Goal: Task Accomplishment & Management: Use online tool/utility

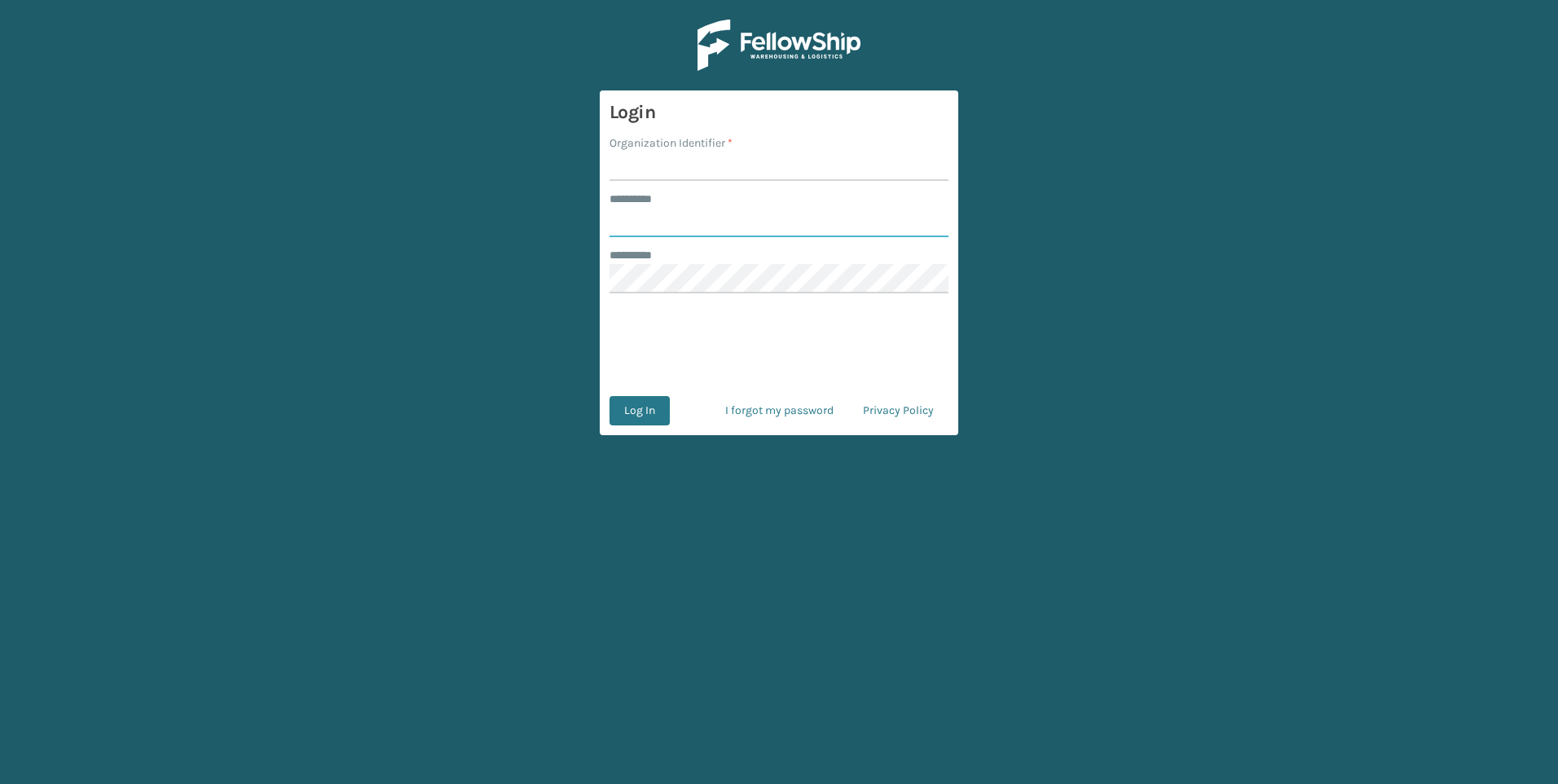
type input "*****"
drag, startPoint x: 772, startPoint y: 146, endPoint x: 771, endPoint y: 160, distance: 14.0
click at [772, 148] on div "Organization Identifier *" at bounding box center [779, 142] width 339 height 17
drag, startPoint x: 771, startPoint y: 163, endPoint x: 783, endPoint y: 174, distance: 16.3
click at [771, 163] on input "Organization Identifier *" at bounding box center [779, 166] width 339 height 29
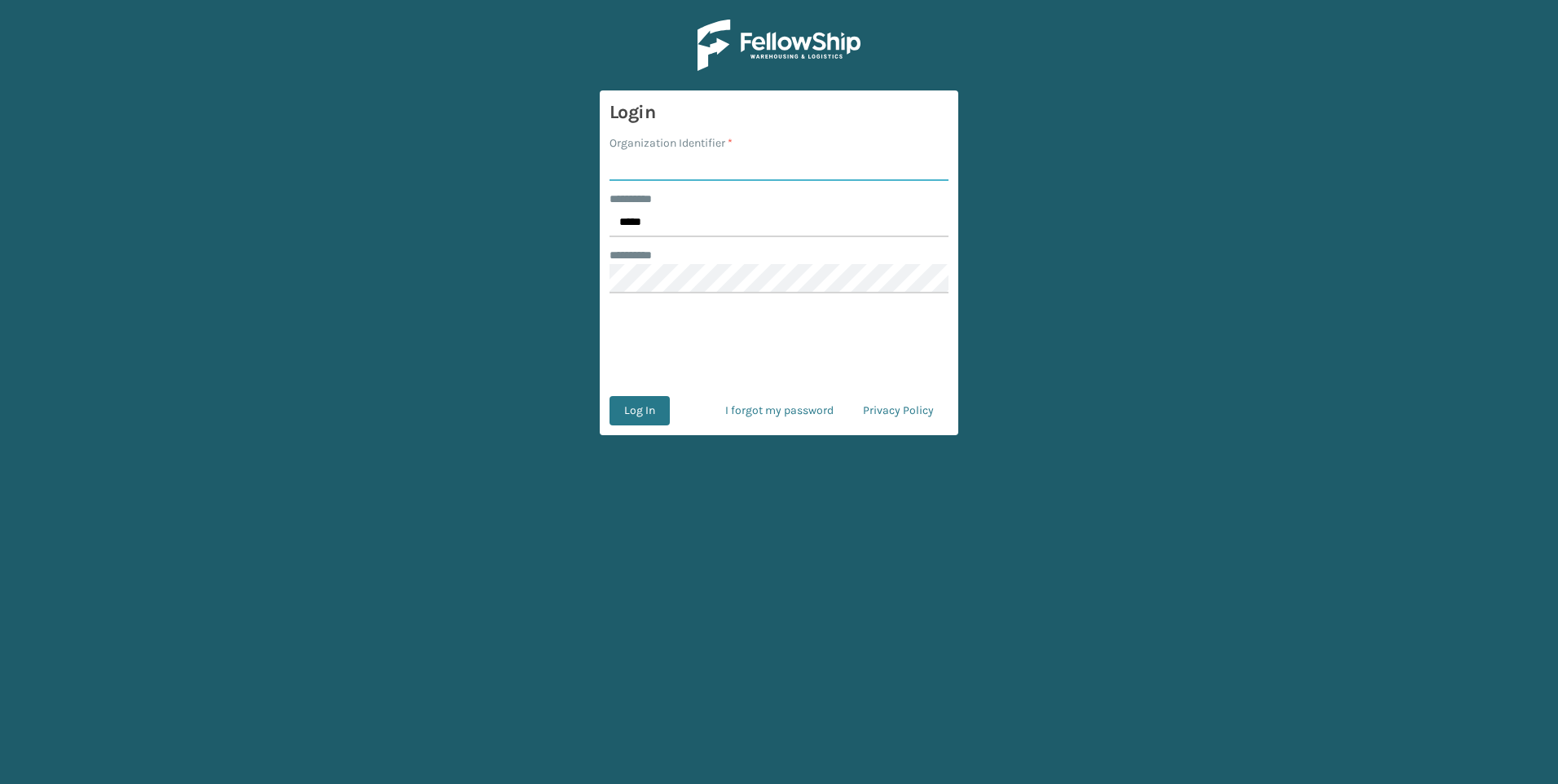
click at [716, 168] on input "Organization Identifier *" at bounding box center [779, 166] width 339 height 29
type input "Fellowship - West"
click at [653, 403] on button "Log In" at bounding box center [640, 411] width 61 height 29
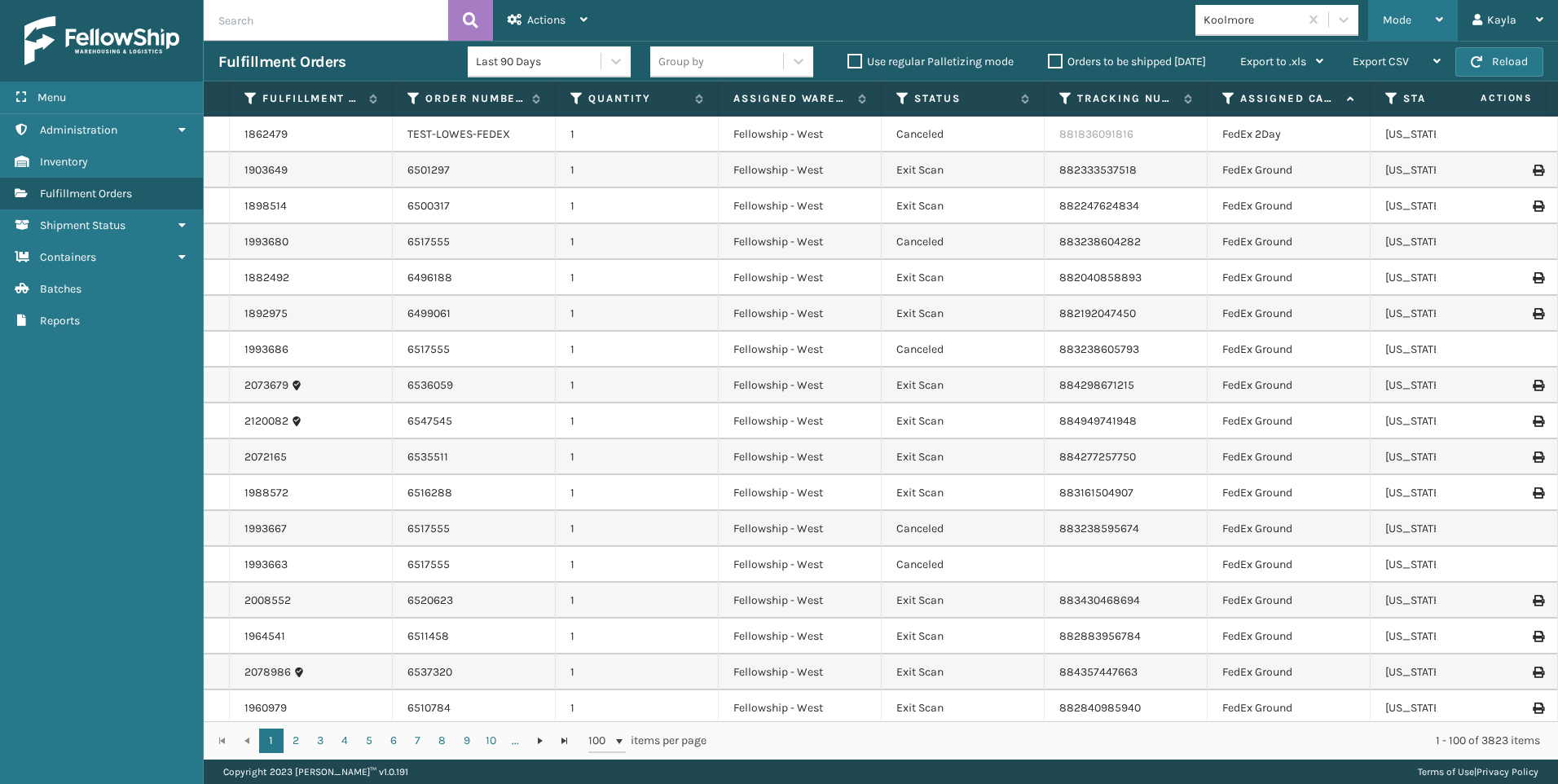
drag, startPoint x: 1442, startPoint y: 34, endPoint x: 1430, endPoint y: 35, distance: 12.0
click at [1442, 34] on div "Mode" at bounding box center [1413, 20] width 61 height 40
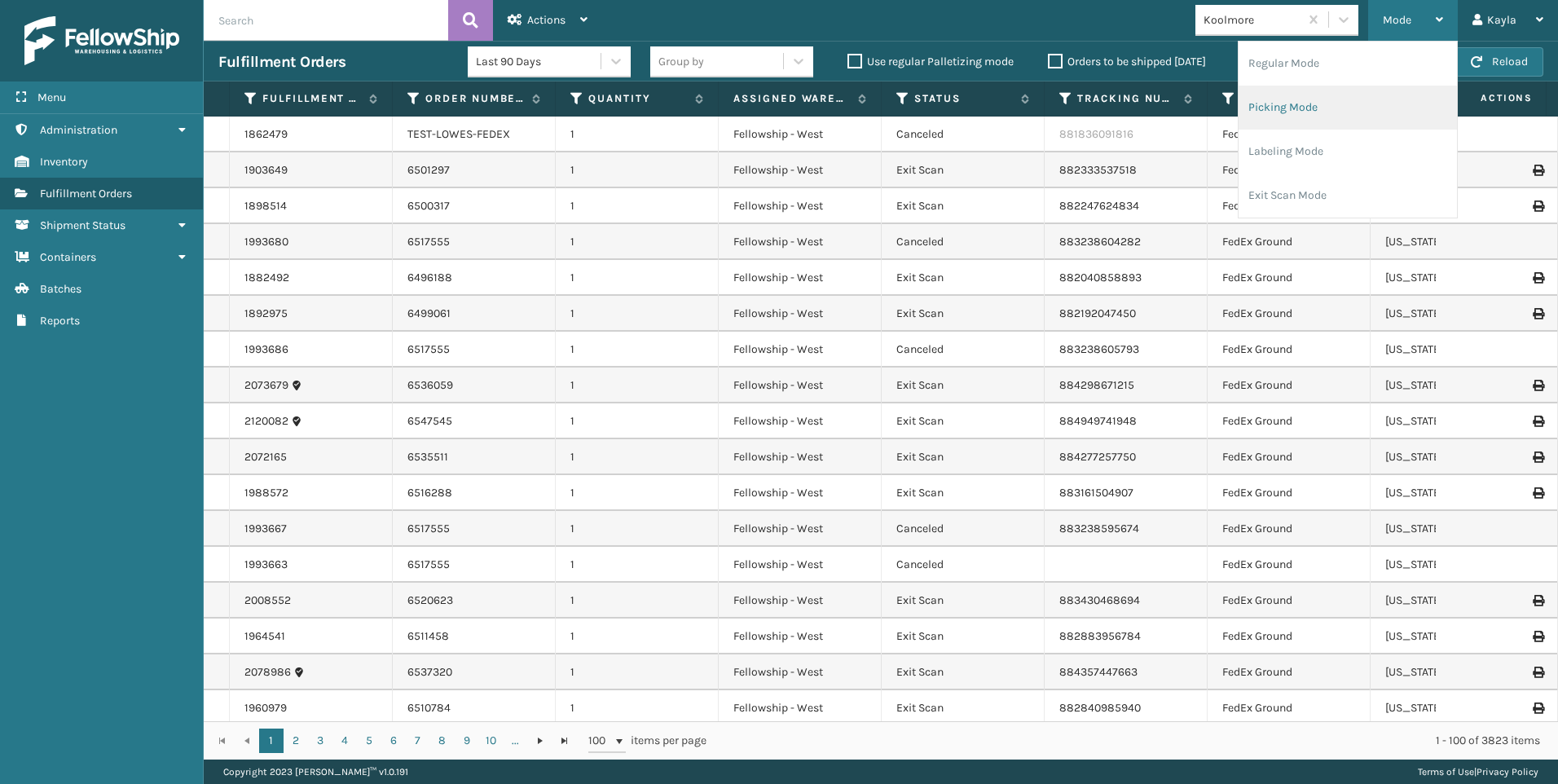
click at [1353, 106] on li "Picking Mode" at bounding box center [1348, 108] width 219 height 44
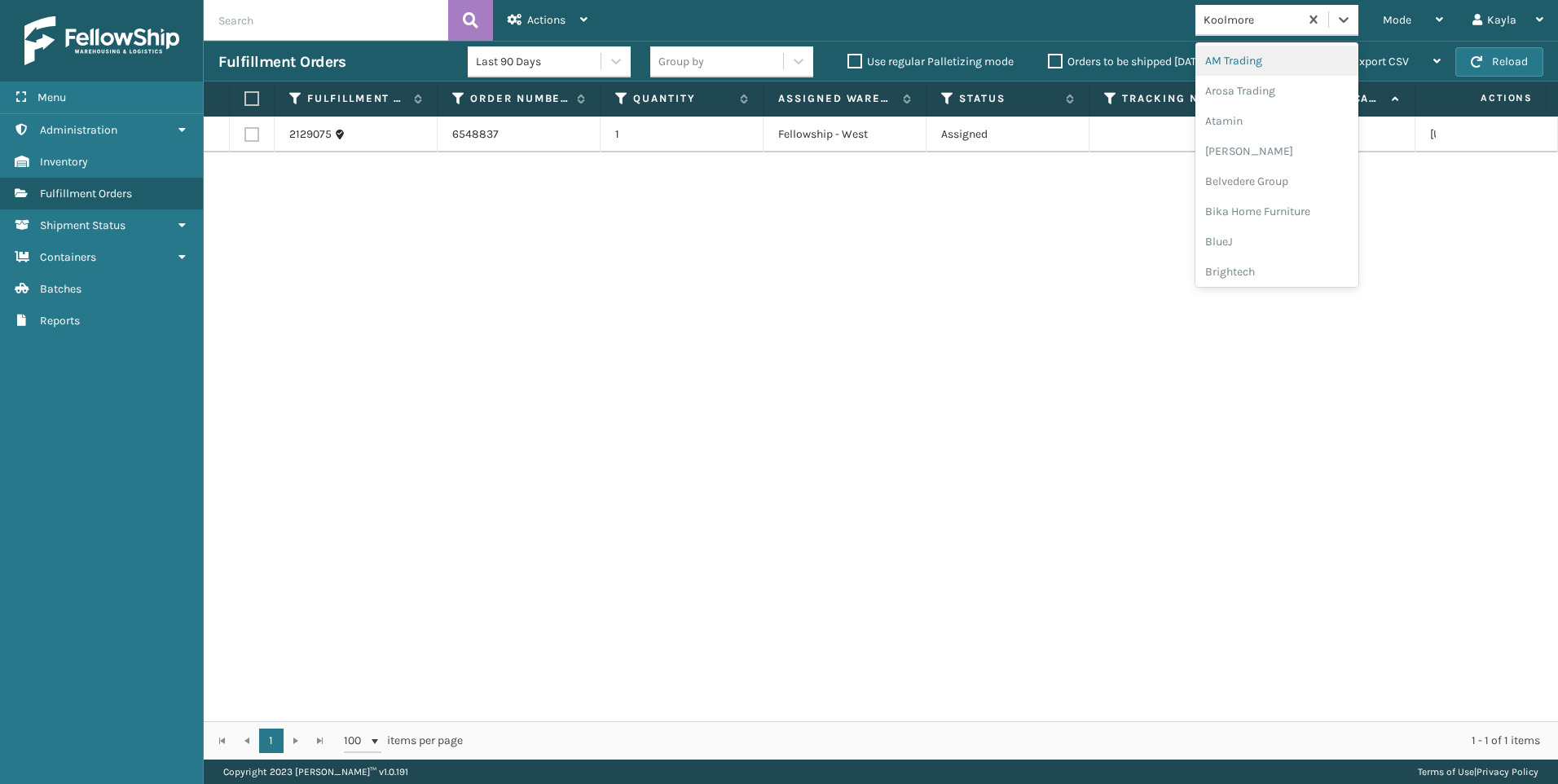
click at [1257, 20] on div "Koolmore" at bounding box center [1251, 19] width 97 height 17
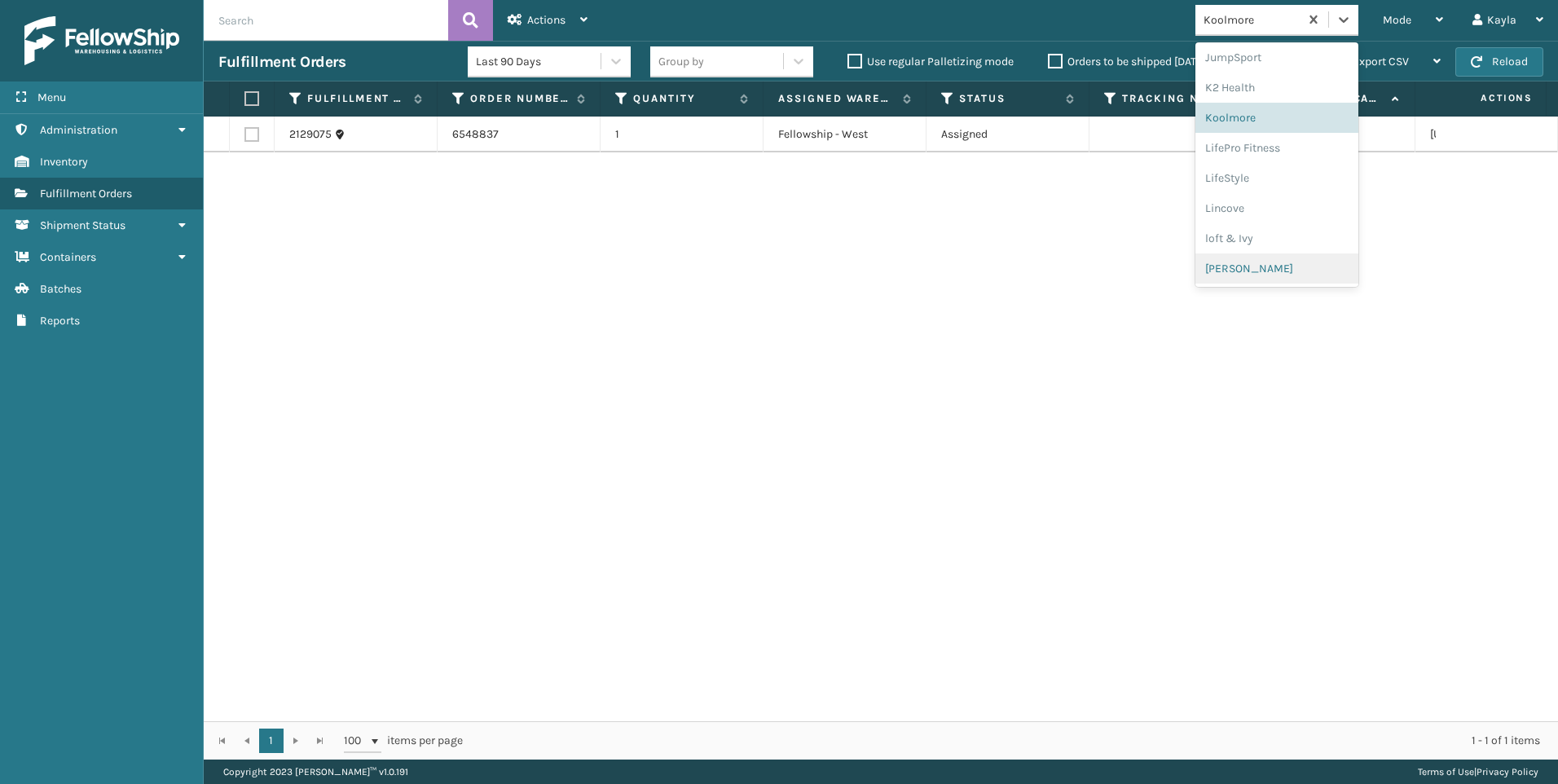
scroll to position [817, 0]
click at [1260, 228] on div "SleepGeekz" at bounding box center [1277, 238] width 163 height 30
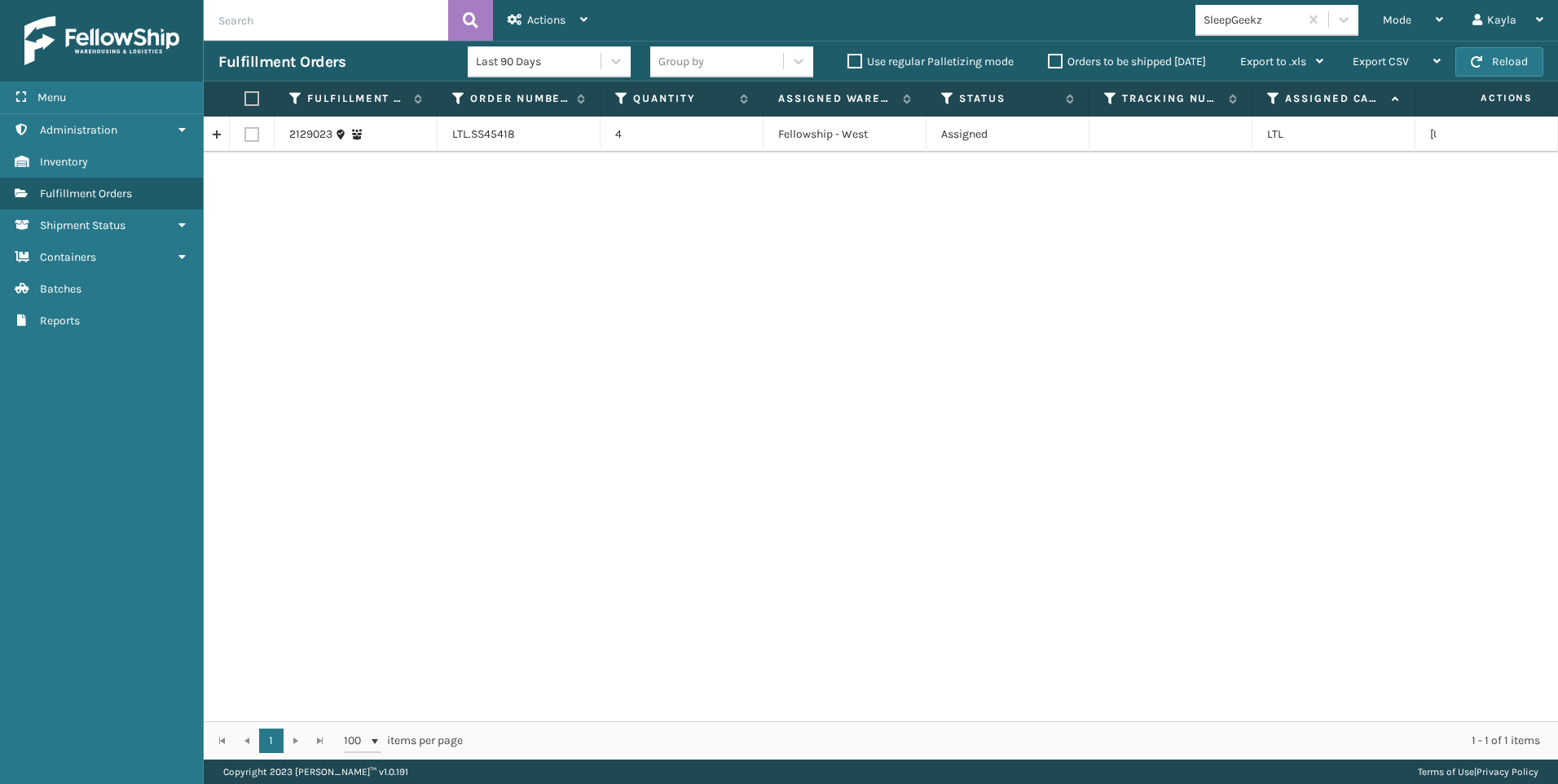
click at [255, 133] on label at bounding box center [252, 134] width 15 height 15
click at [245, 133] on input "checkbox" at bounding box center [245, 132] width 1 height 11
checkbox input "true"
click at [512, 23] on icon at bounding box center [515, 19] width 15 height 11
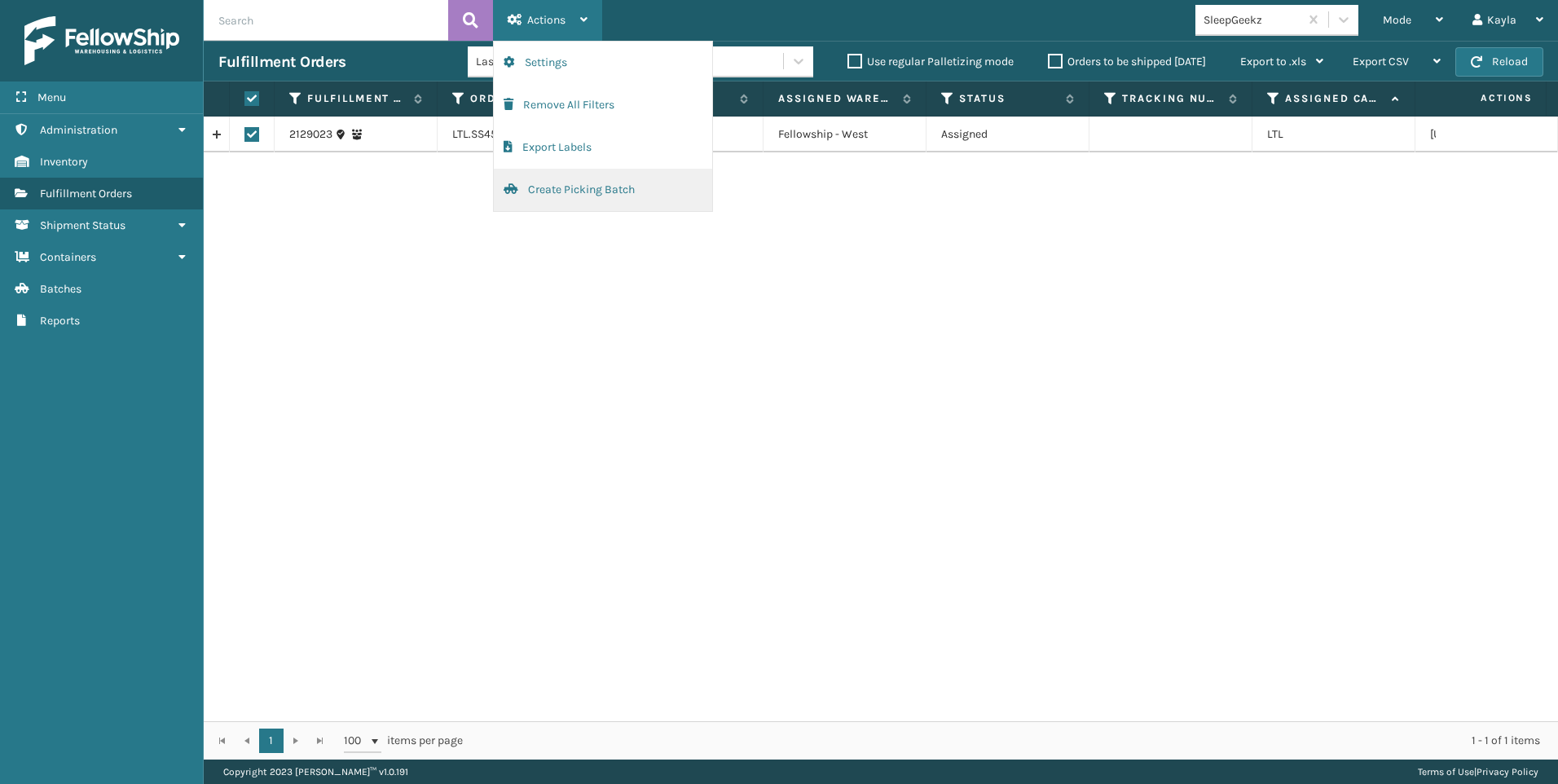
click at [553, 180] on button "Create Picking Batch" at bounding box center [603, 190] width 219 height 42
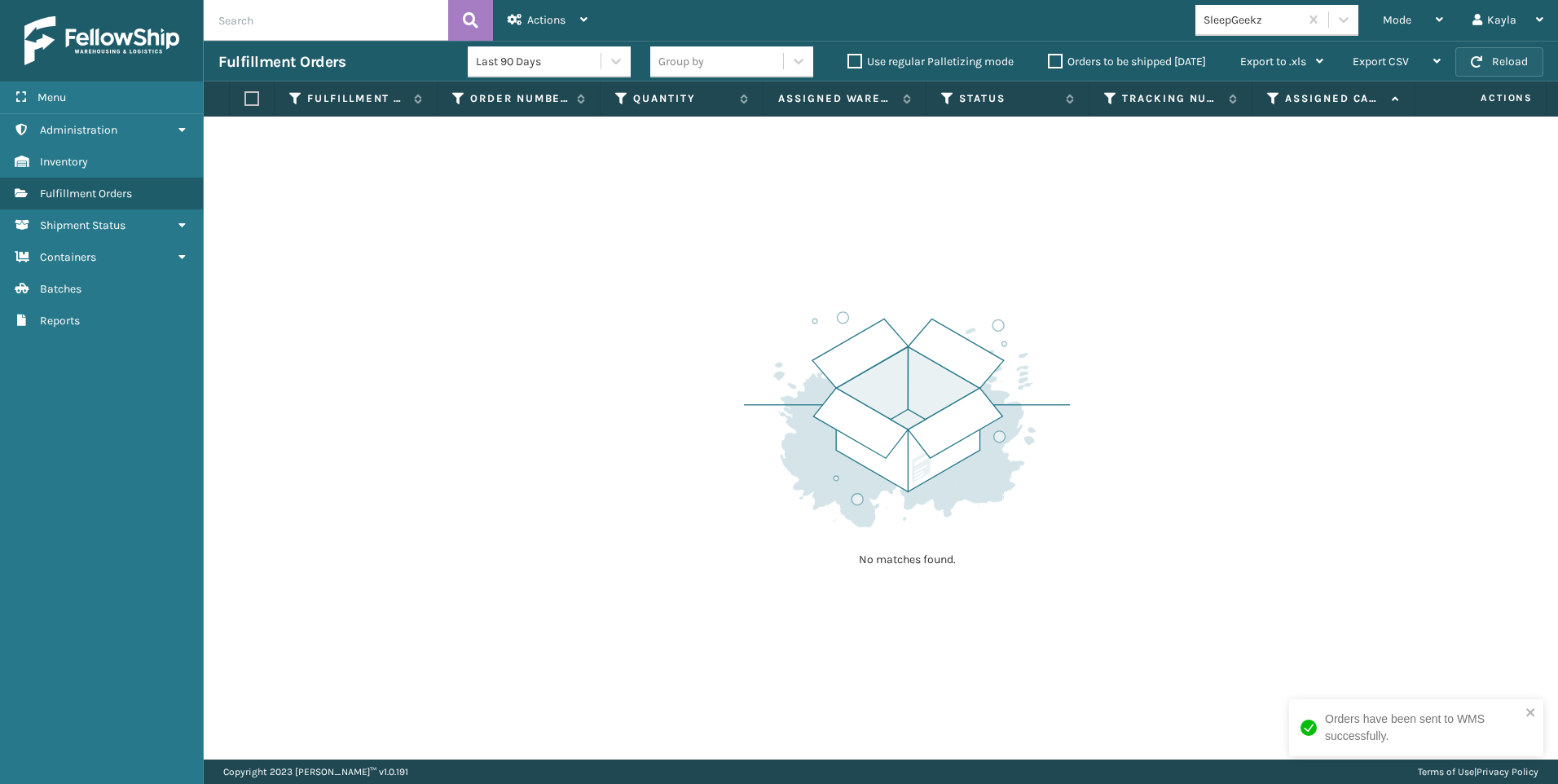
click at [1523, 68] on button "Reload" at bounding box center [1499, 62] width 88 height 29
click at [1285, 30] on div "SleepGeekz" at bounding box center [1247, 19] width 104 height 27
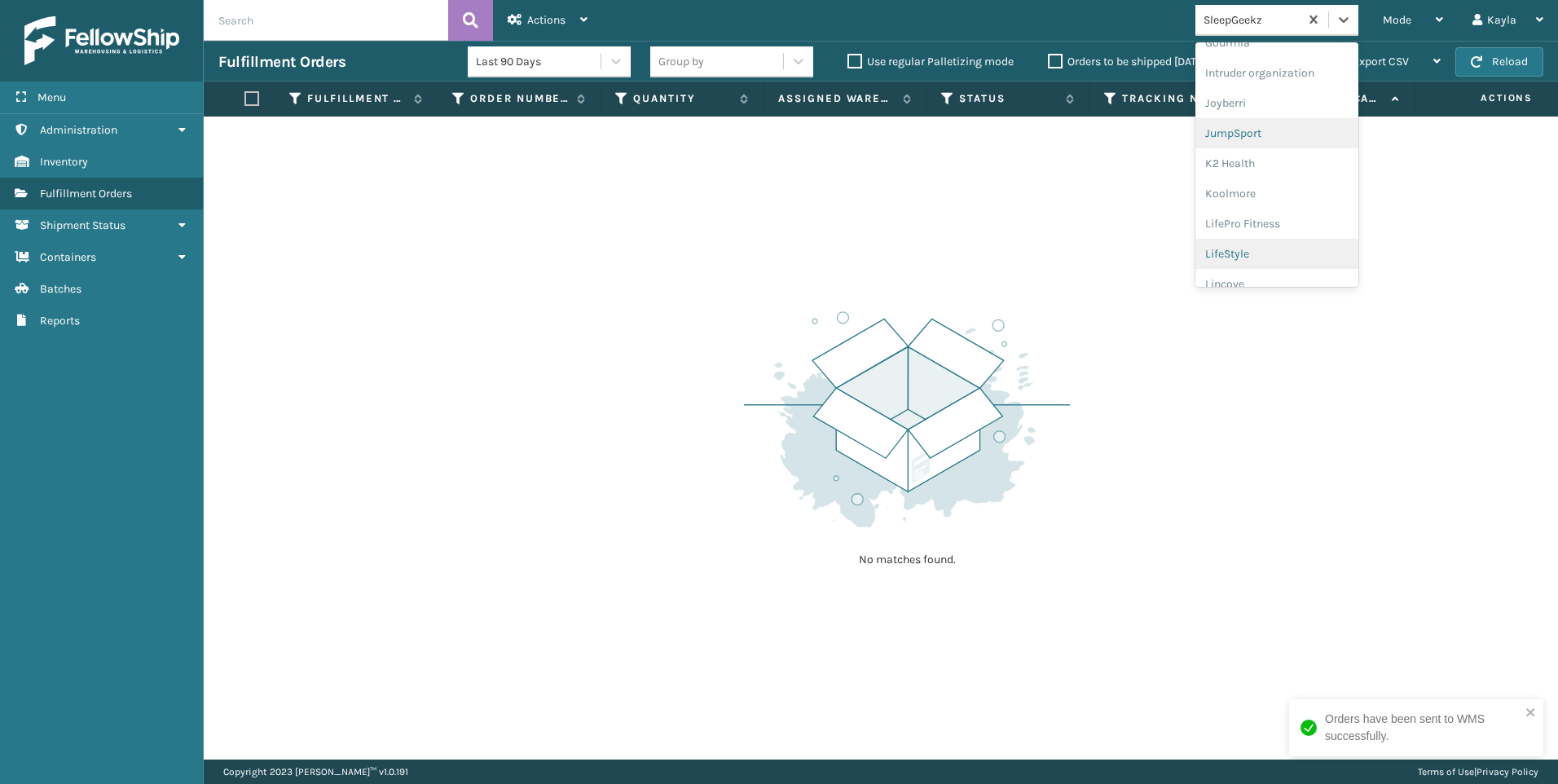
scroll to position [489, 0]
click at [1281, 142] on div "Koolmore" at bounding box center [1277, 144] width 163 height 30
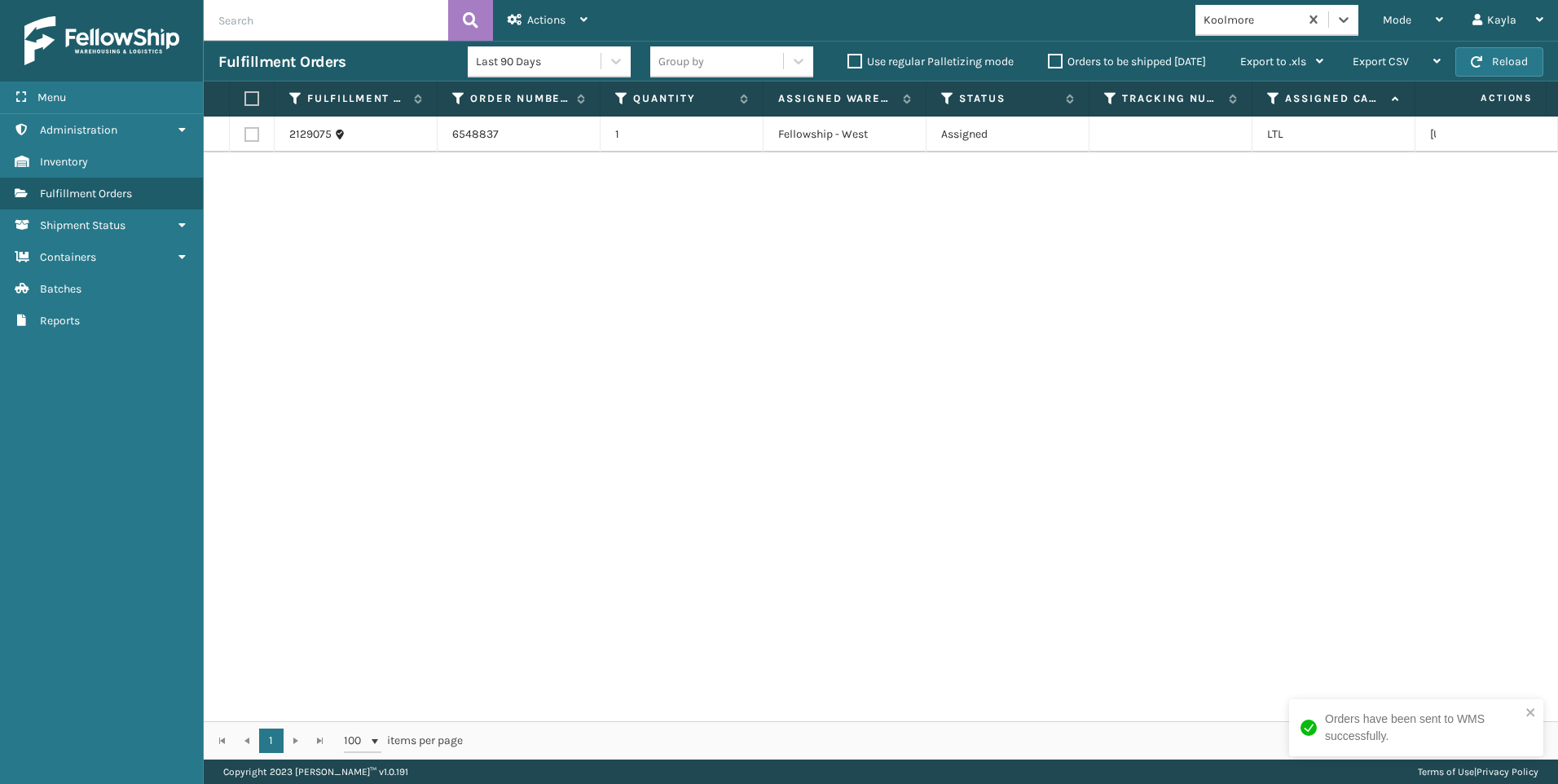
drag, startPoint x: 1393, startPoint y: 36, endPoint x: 1274, endPoint y: 33, distance: 119.0
click at [1393, 35] on div "Mode" at bounding box center [1413, 20] width 61 height 40
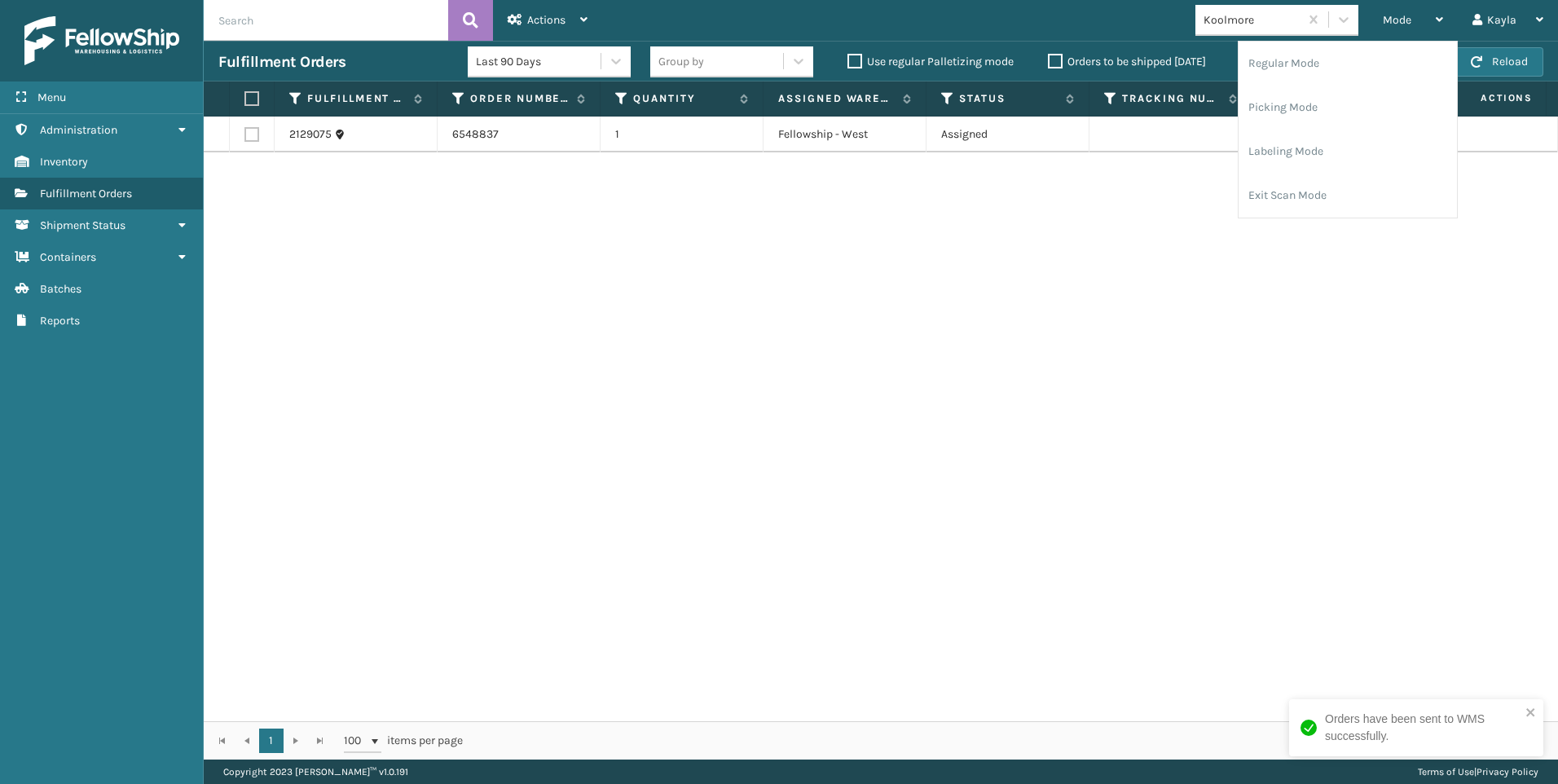
click at [453, 178] on div "2129075 6548837 1 Fellowship - West Assigned LTL Oregon" at bounding box center [881, 419] width 1354 height 605
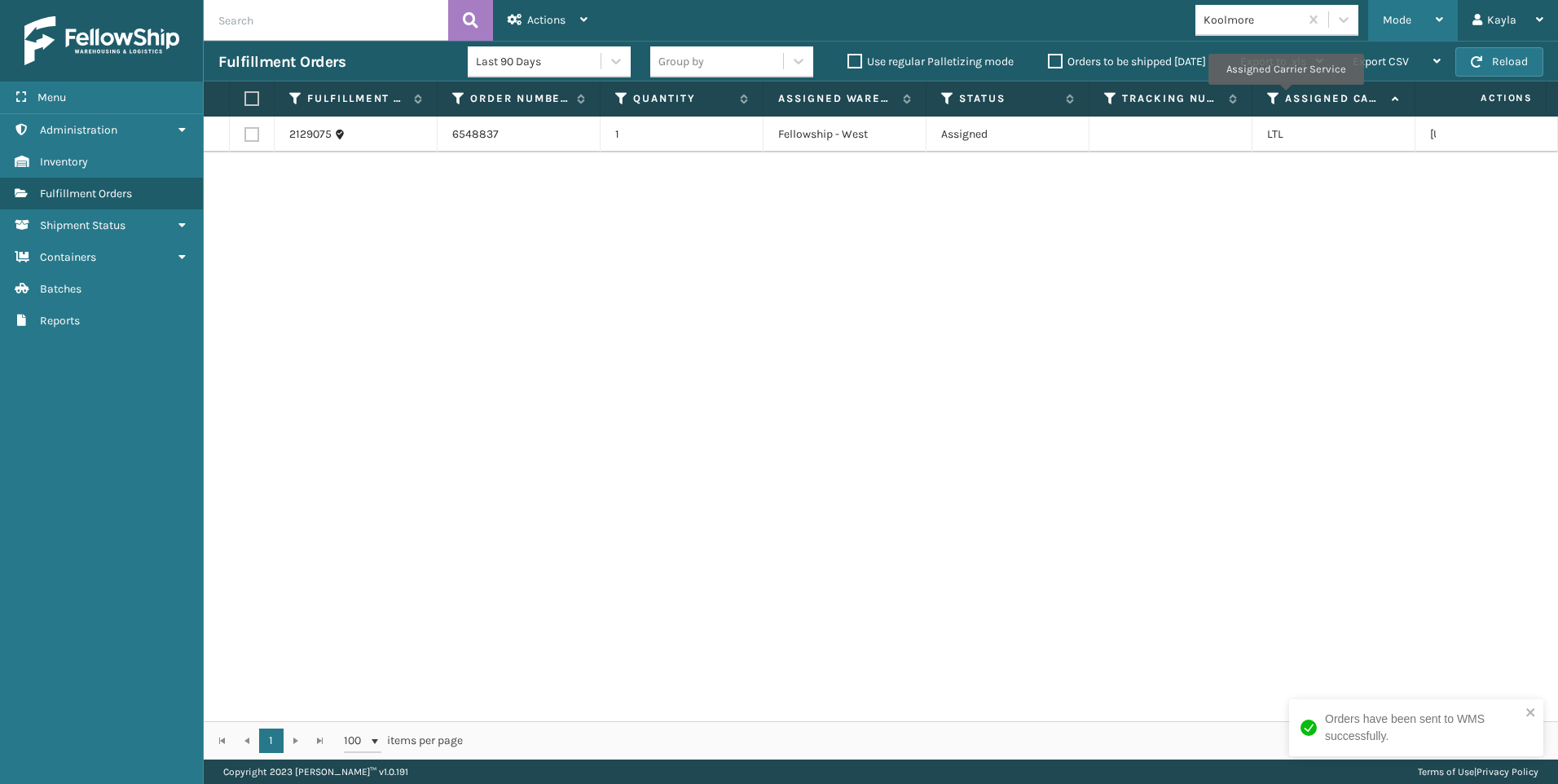
click at [1376, 35] on div "Mode Regular Mode Picking Mode Labeling Mode Exit Scan Mode" at bounding box center [1413, 20] width 90 height 40
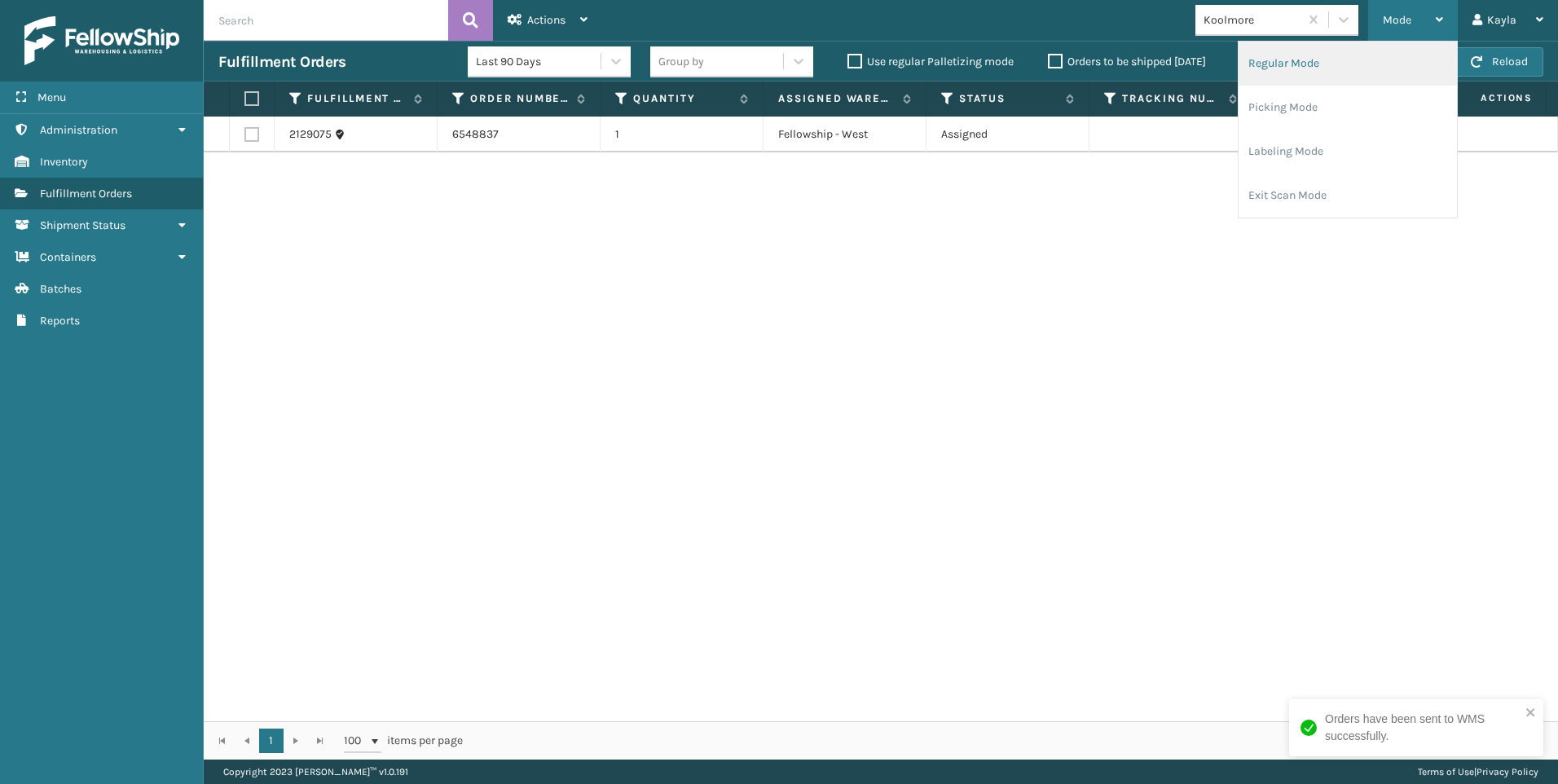
click at [1384, 83] on li "Regular Mode" at bounding box center [1348, 63] width 219 height 44
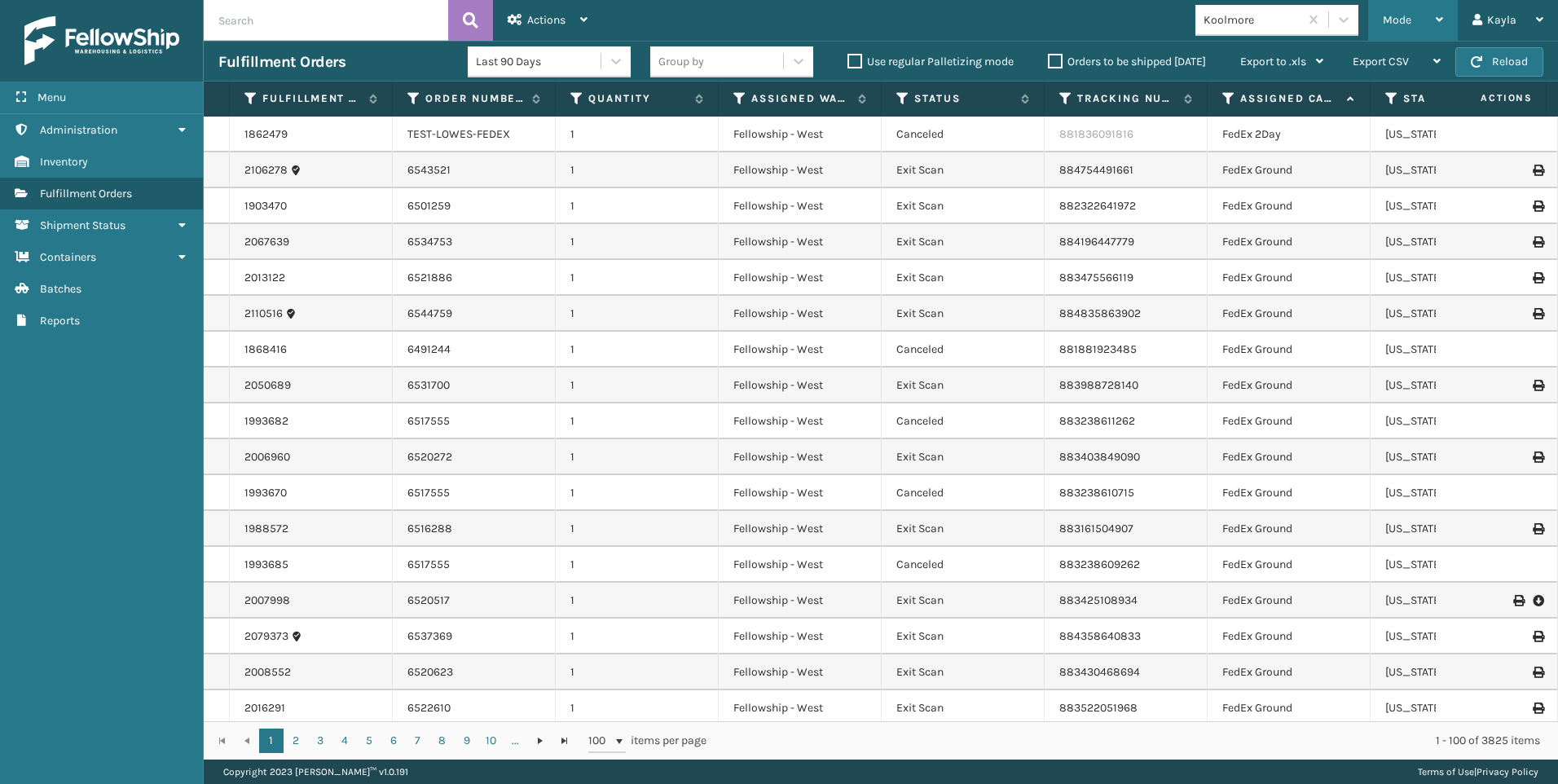
click at [1450, 32] on div "Mode Regular Mode Picking Mode Labeling Mode Exit Scan Mode" at bounding box center [1413, 20] width 90 height 40
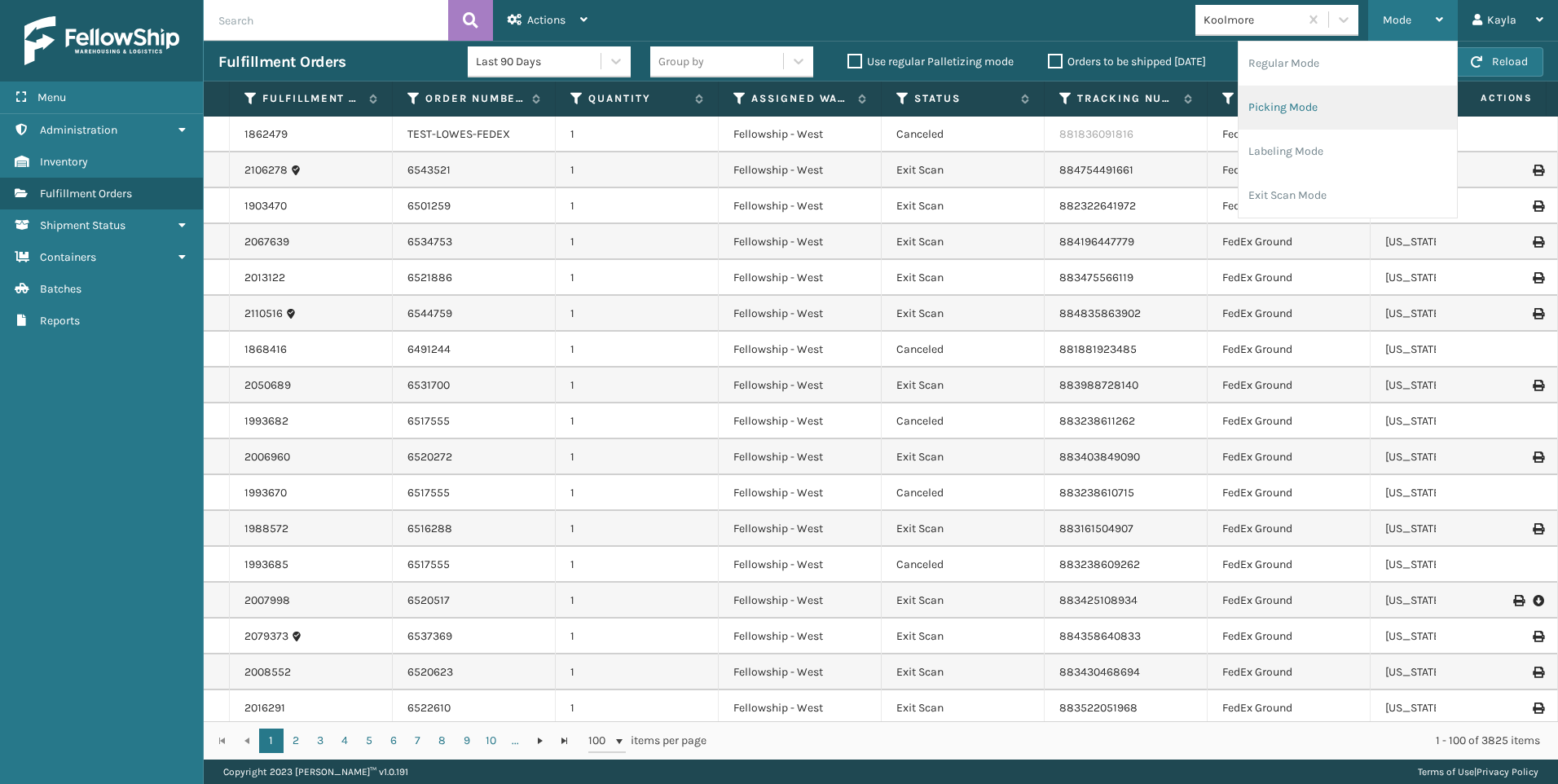
click at [1337, 99] on li "Picking Mode" at bounding box center [1348, 108] width 219 height 44
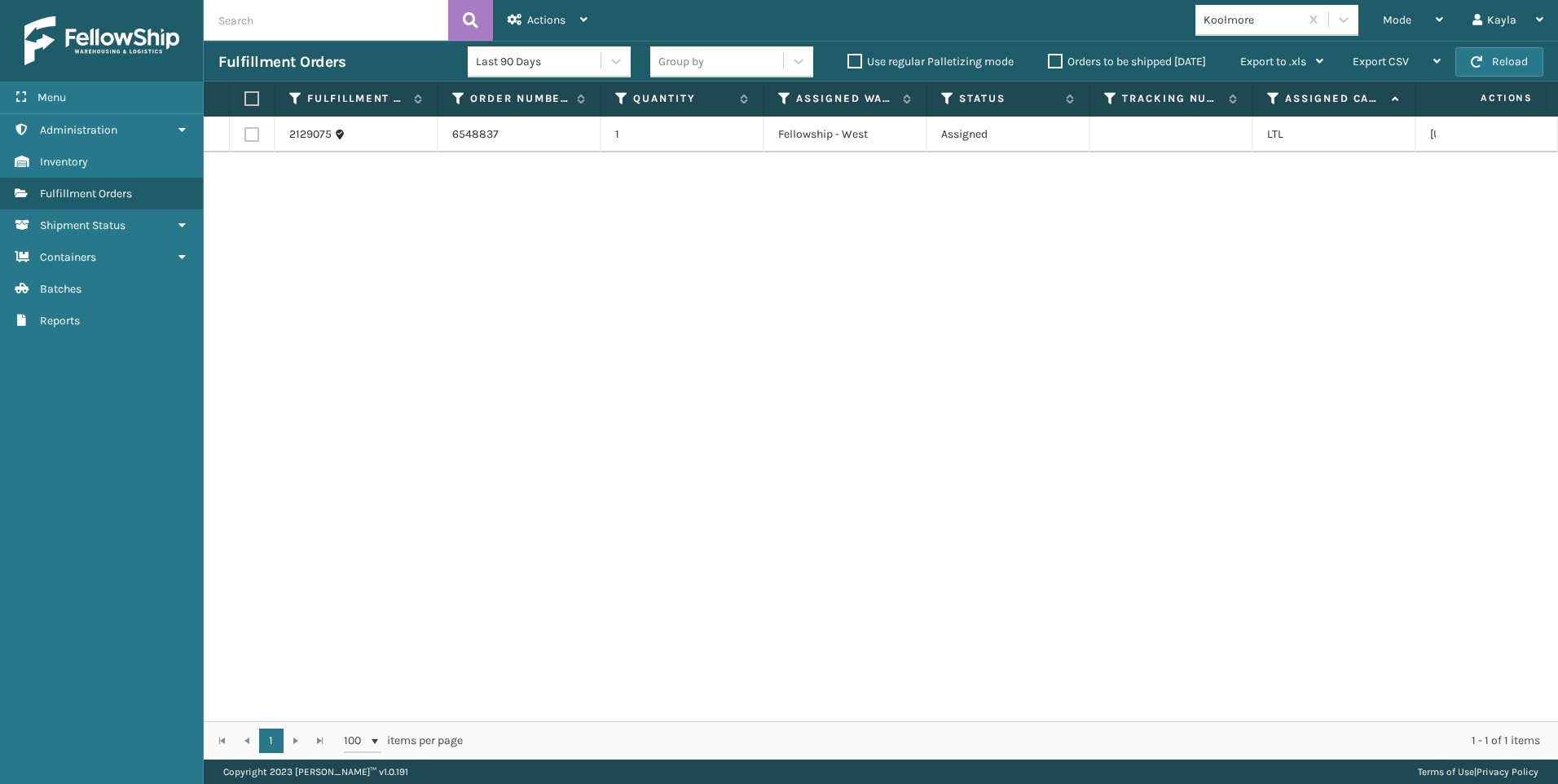
click at [257, 133] on label at bounding box center [252, 134] width 15 height 15
click at [245, 133] on input "checkbox" at bounding box center [245, 132] width 1 height 11
checkbox input "true"
click at [535, 16] on span "Actions" at bounding box center [547, 19] width 39 height 14
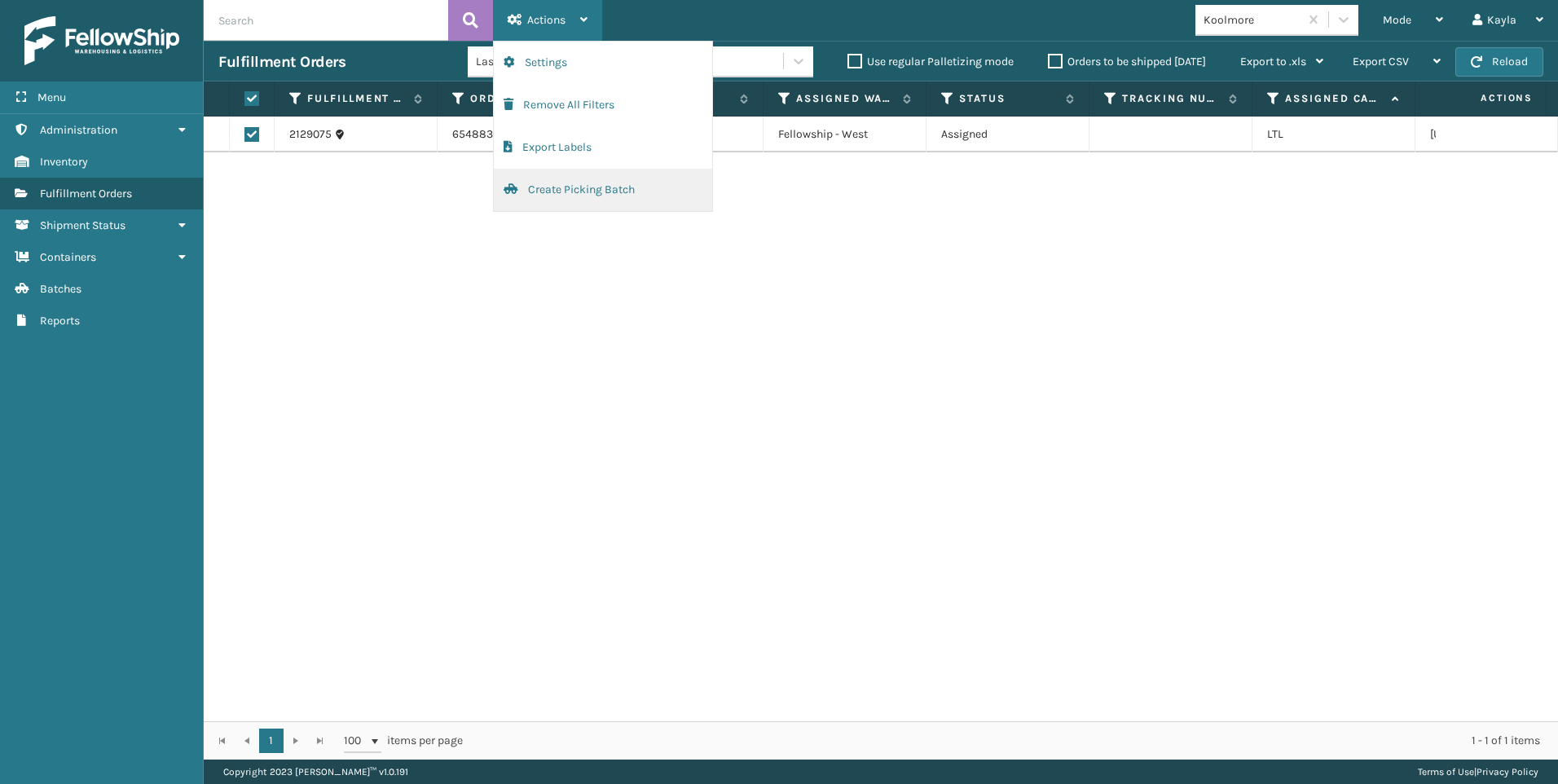
click at [588, 190] on button "Create Picking Batch" at bounding box center [603, 190] width 219 height 42
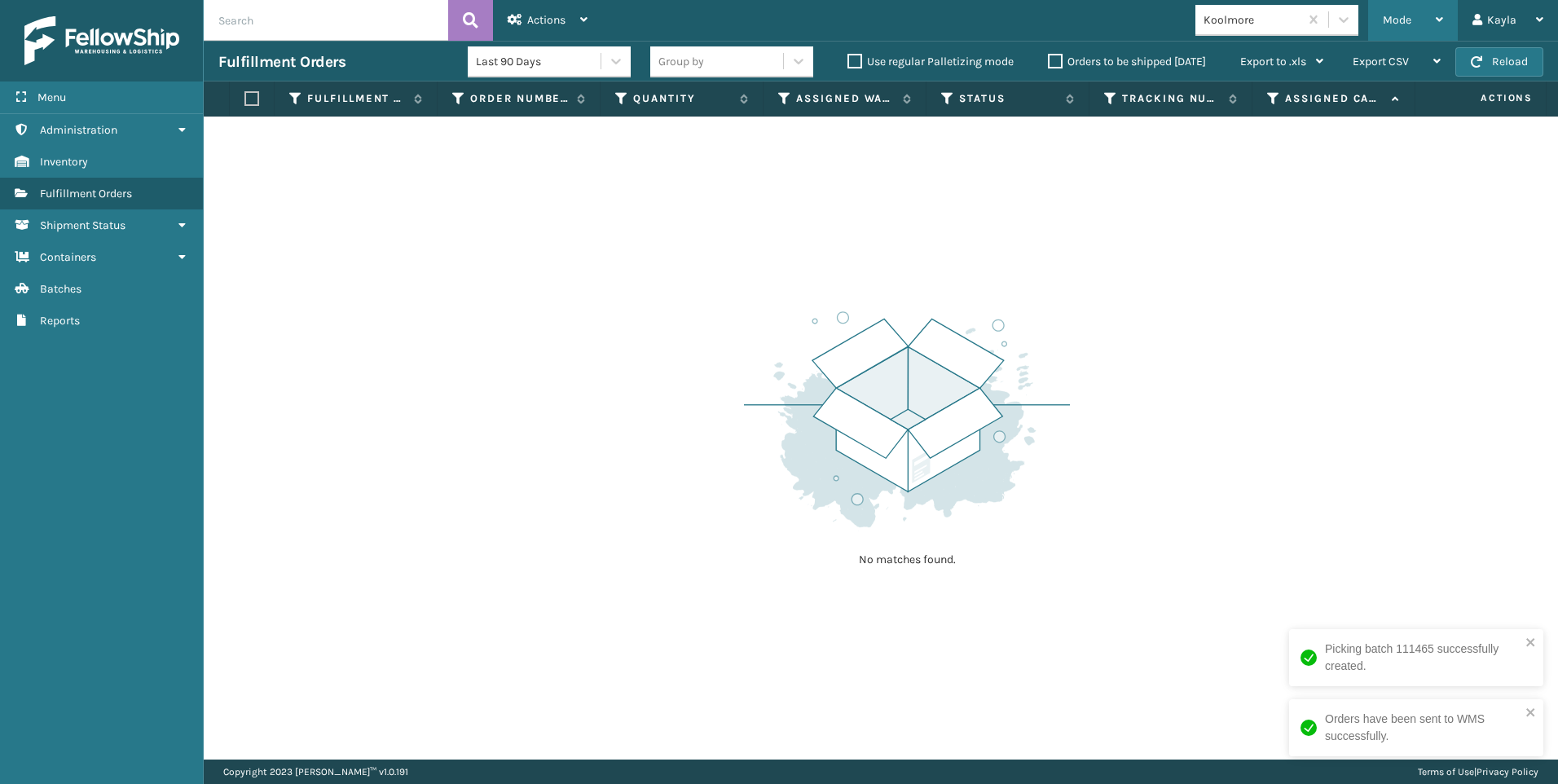
click at [1378, 15] on div "Mode Regular Mode Picking Mode Labeling Mode Exit Scan Mode" at bounding box center [1413, 20] width 90 height 40
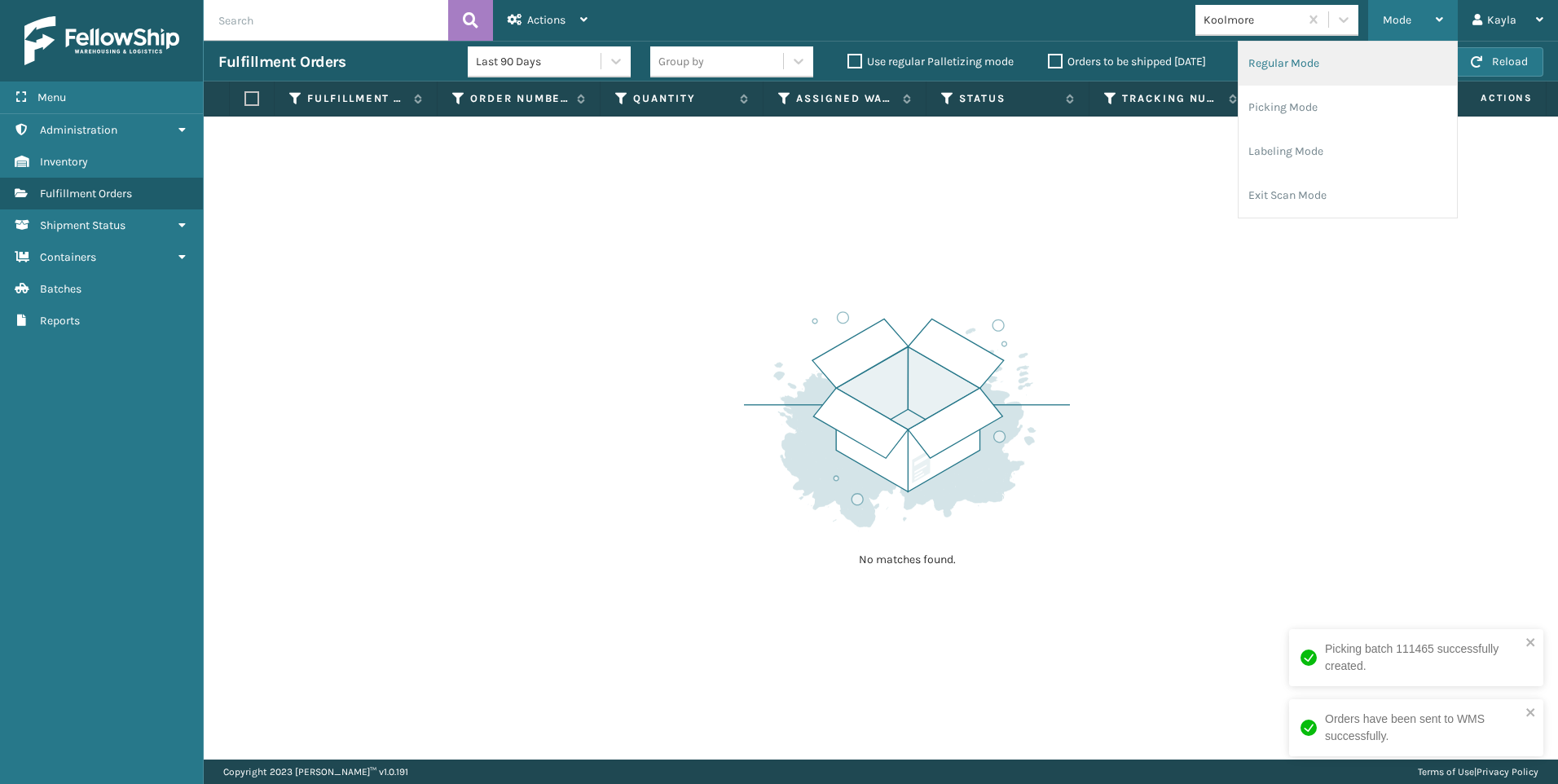
click at [1330, 59] on li "Regular Mode" at bounding box center [1348, 63] width 219 height 44
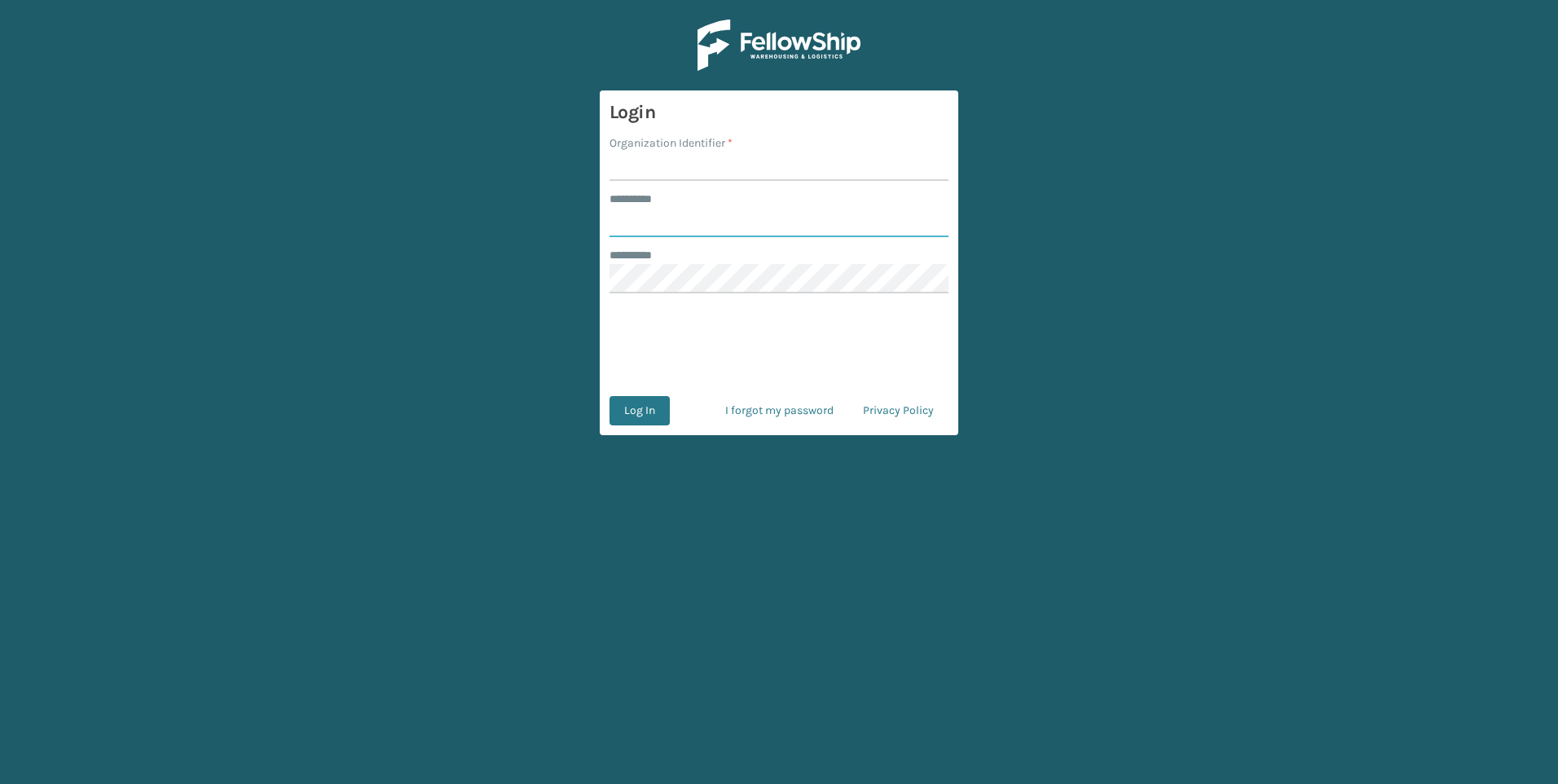
type input "*****"
click at [735, 185] on form "Login Organization Identifier * ******** * ***** ******** * Log In I forgot my …" at bounding box center [779, 262] width 358 height 345
click at [741, 169] on input "Organization Identifier *" at bounding box center [779, 166] width 339 height 29
click at [762, 164] on input "Organization Identifier *" at bounding box center [779, 166] width 339 height 29
type input "Fellowship - West"
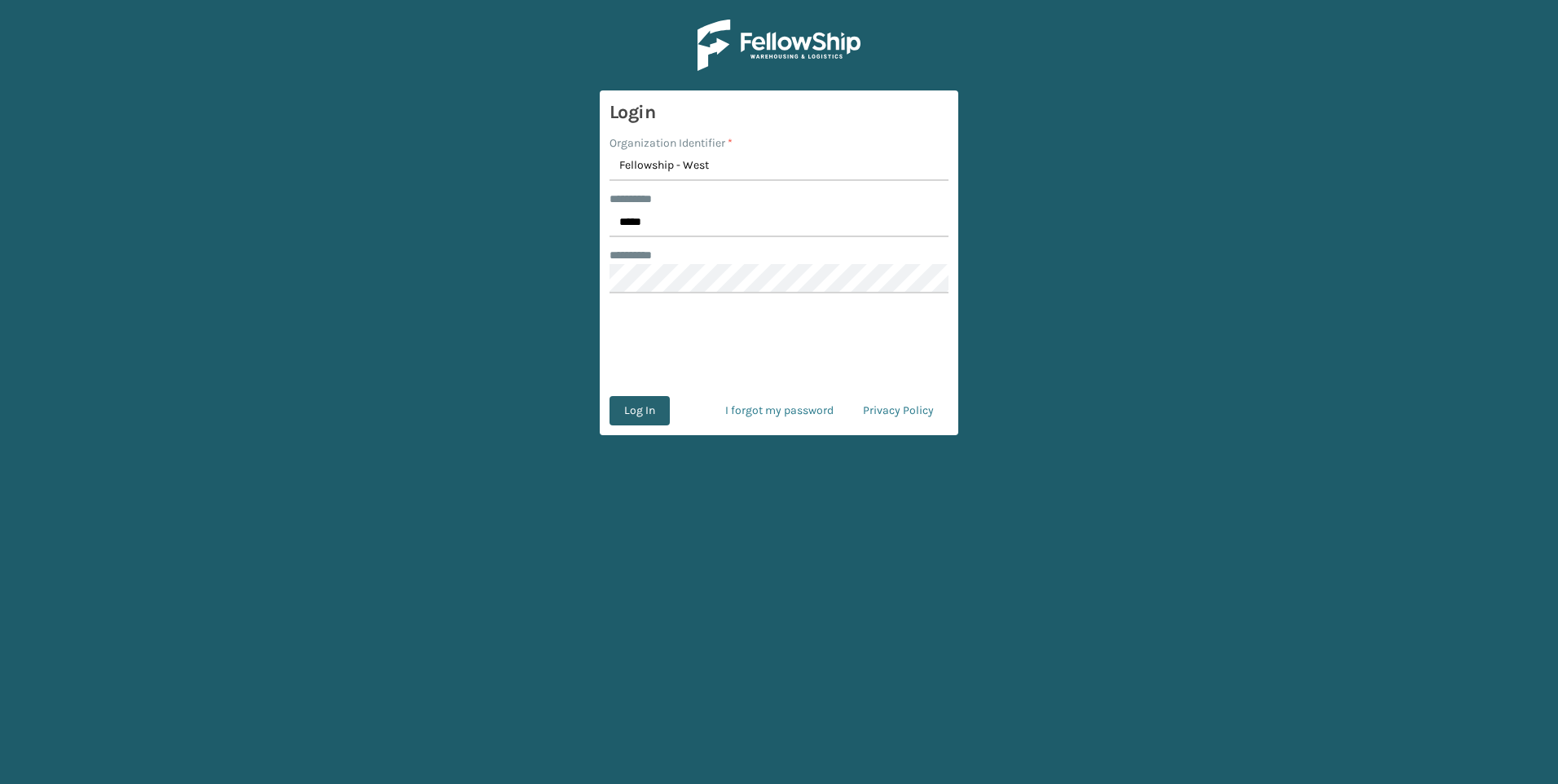
click at [625, 403] on button "Log In" at bounding box center [640, 411] width 61 height 29
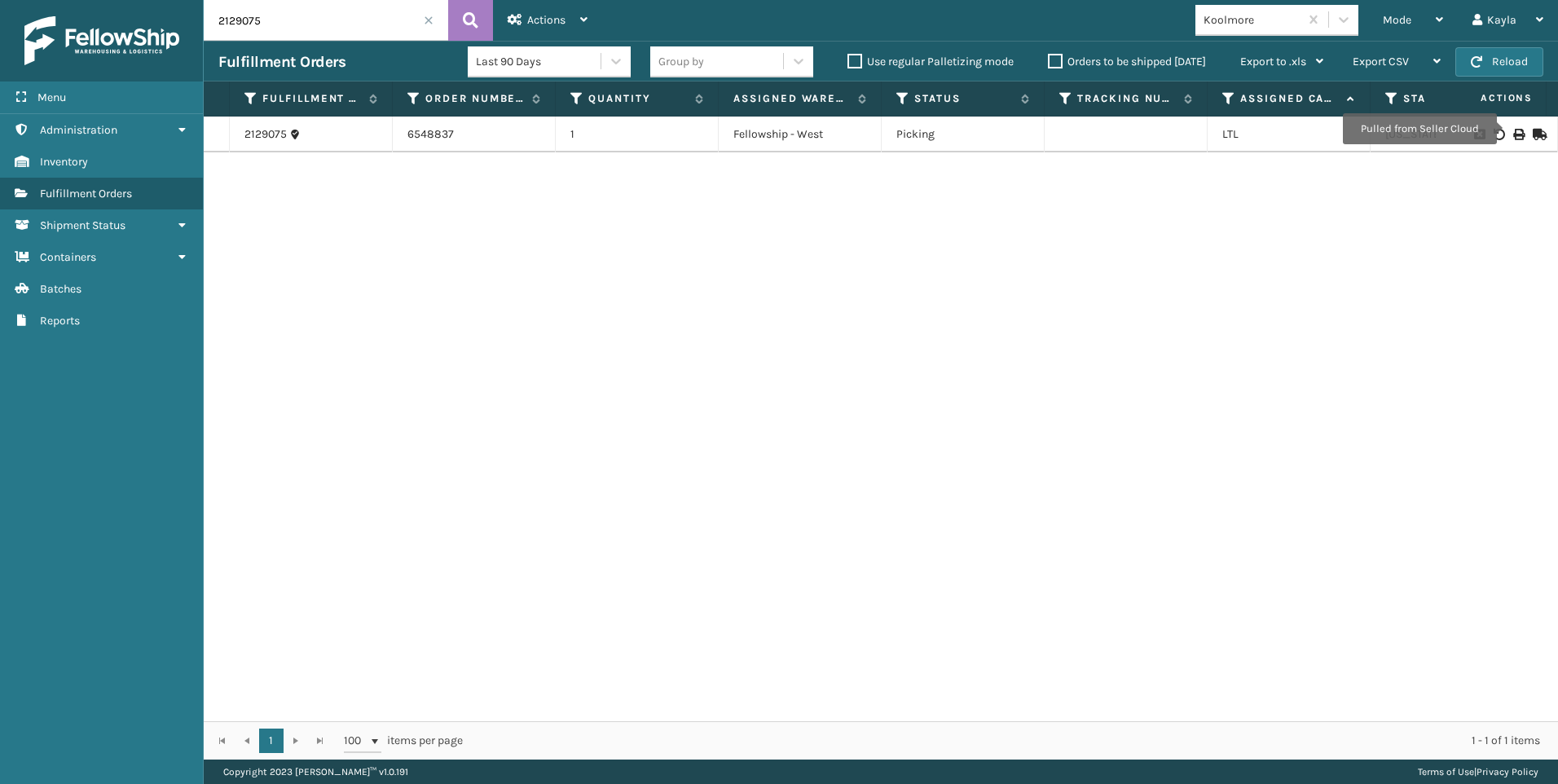
click at [1513, 129] on icon at bounding box center [1518, 134] width 10 height 11
click at [429, 18] on span at bounding box center [428, 20] width 10 height 10
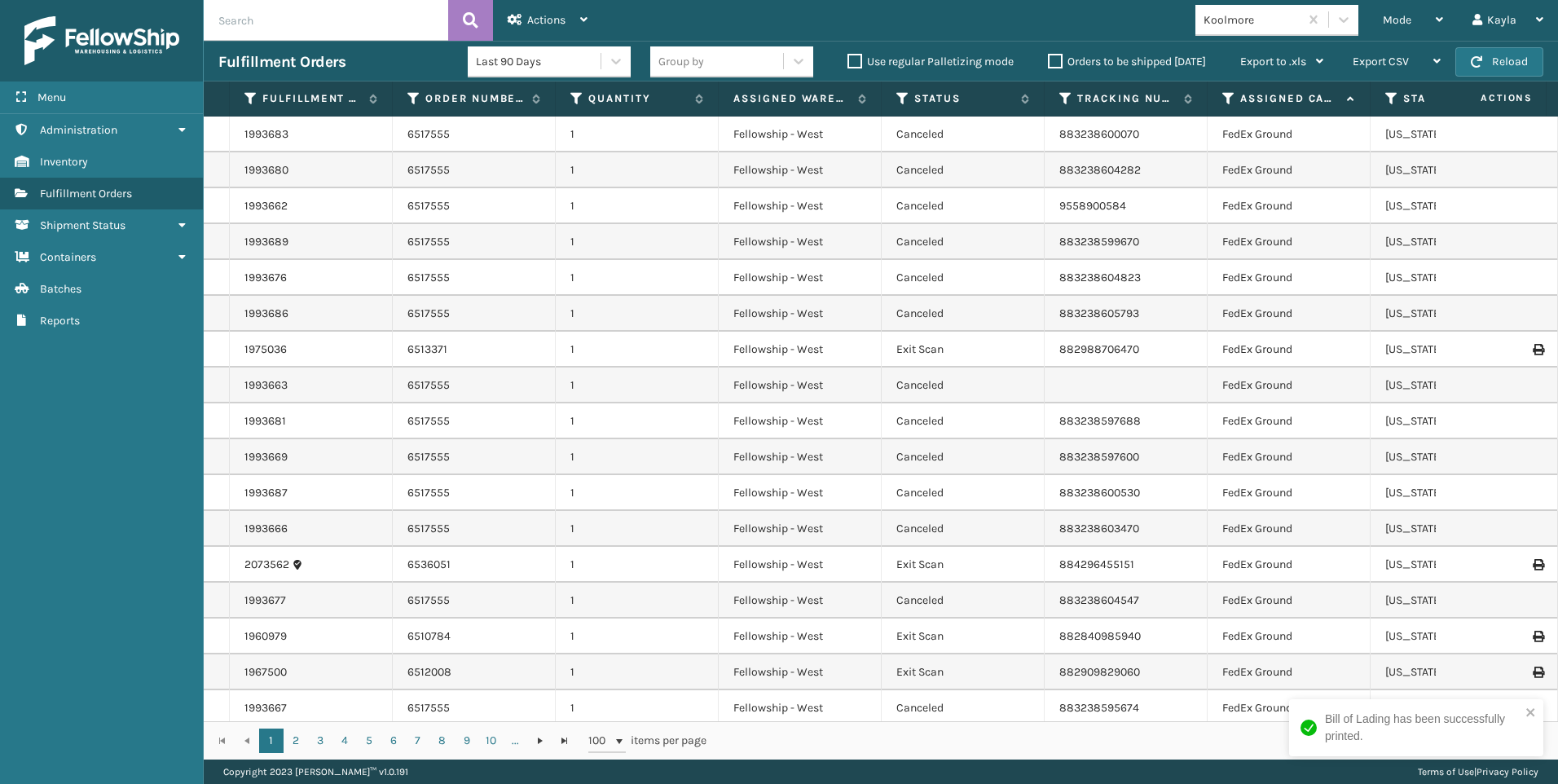
click at [1289, 25] on div "Koolmore" at bounding box center [1251, 19] width 97 height 17
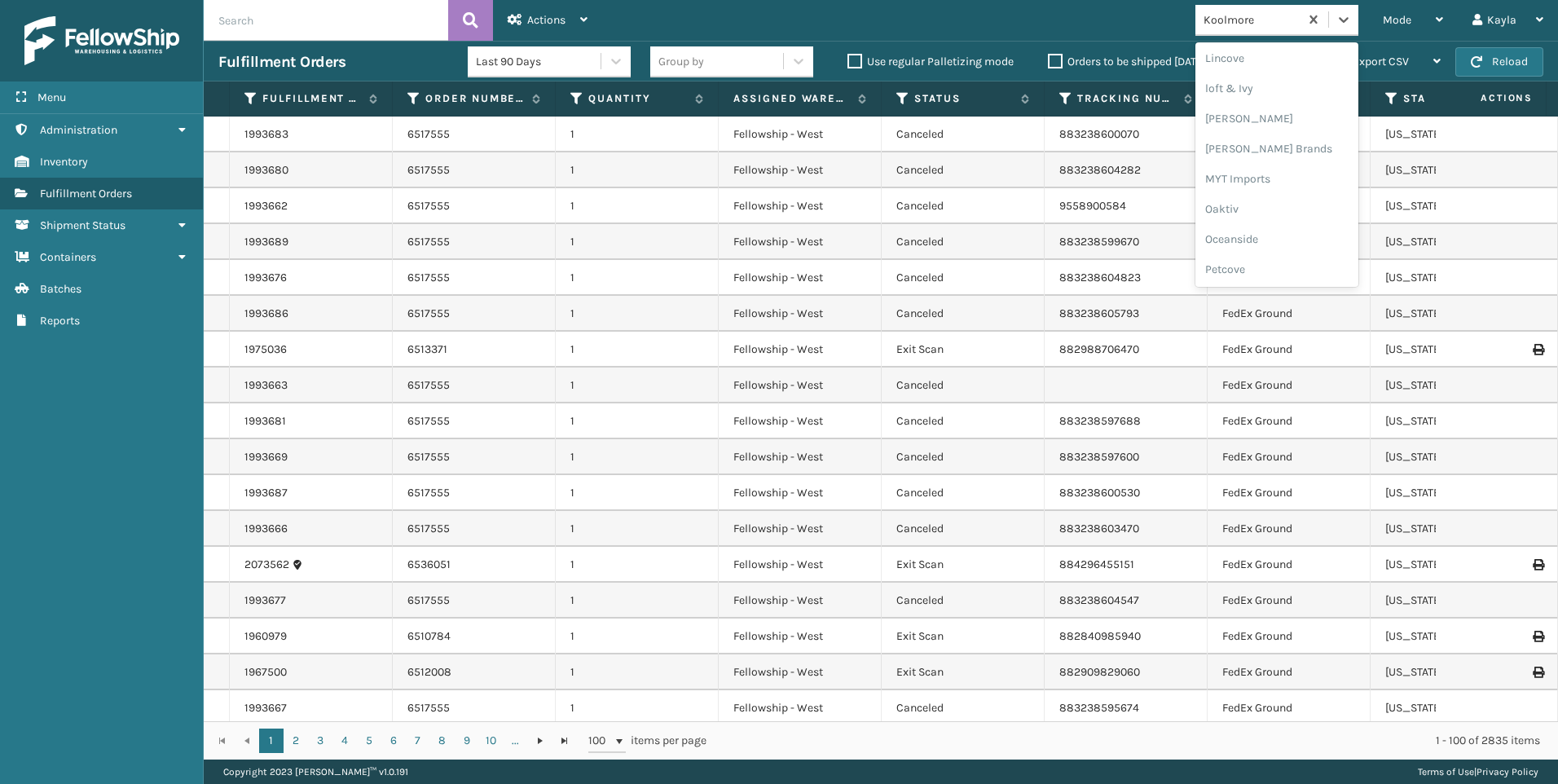
scroll to position [817, 0]
click at [1268, 227] on div "SleepGeekz" at bounding box center [1277, 238] width 163 height 30
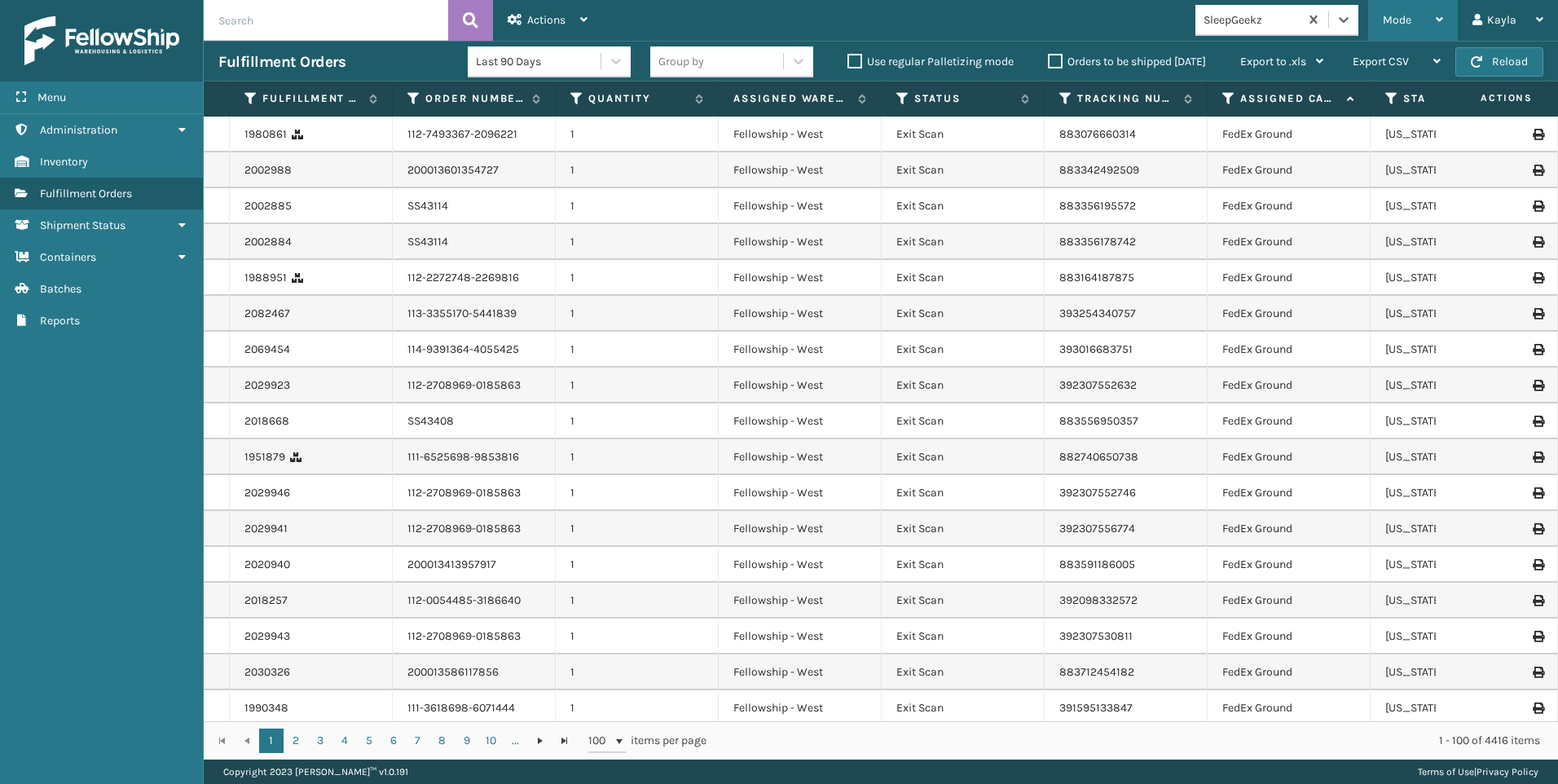
click at [1413, 22] on div "Mode" at bounding box center [1413, 20] width 61 height 40
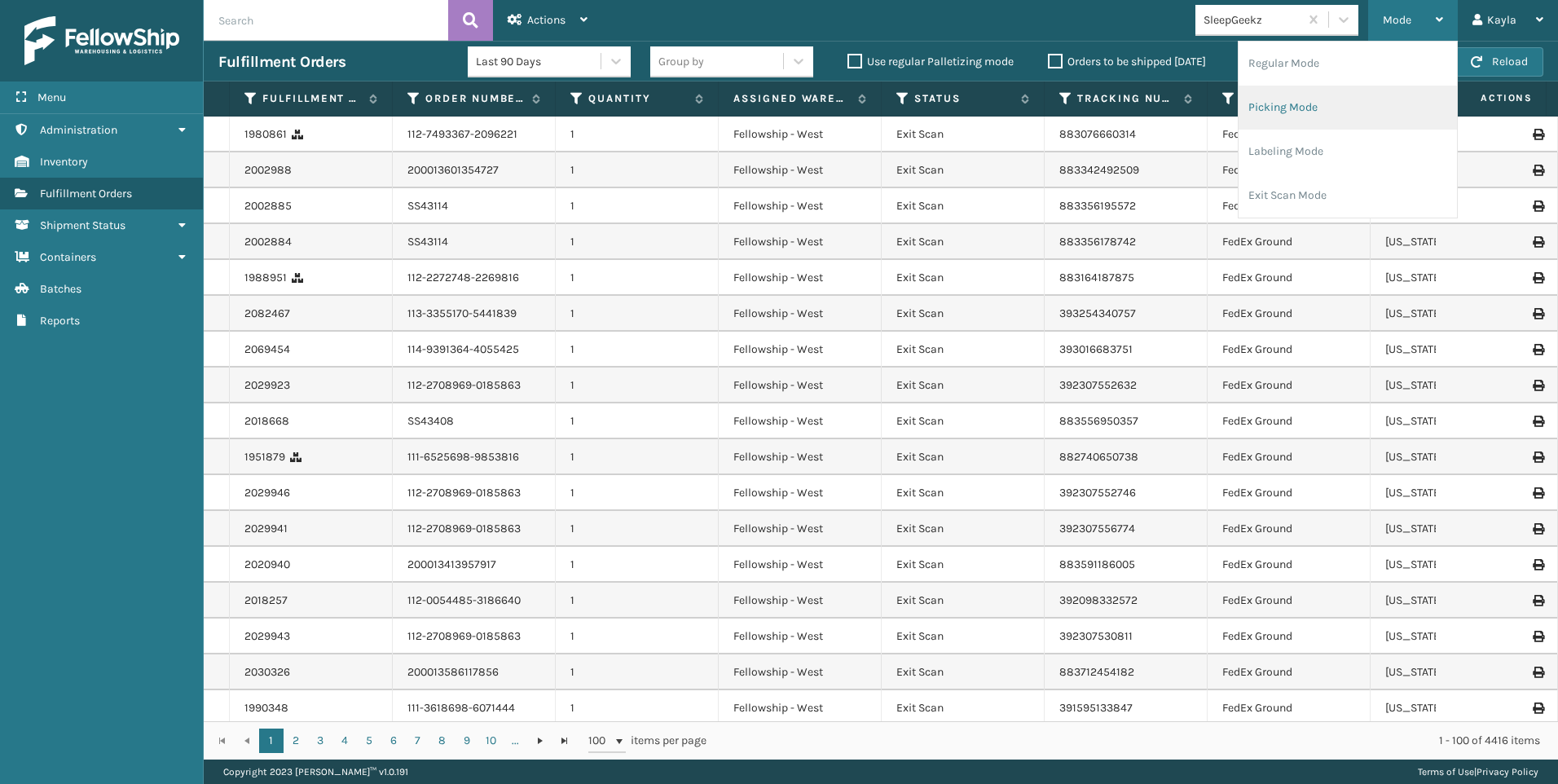
click at [1324, 108] on li "Picking Mode" at bounding box center [1348, 108] width 219 height 44
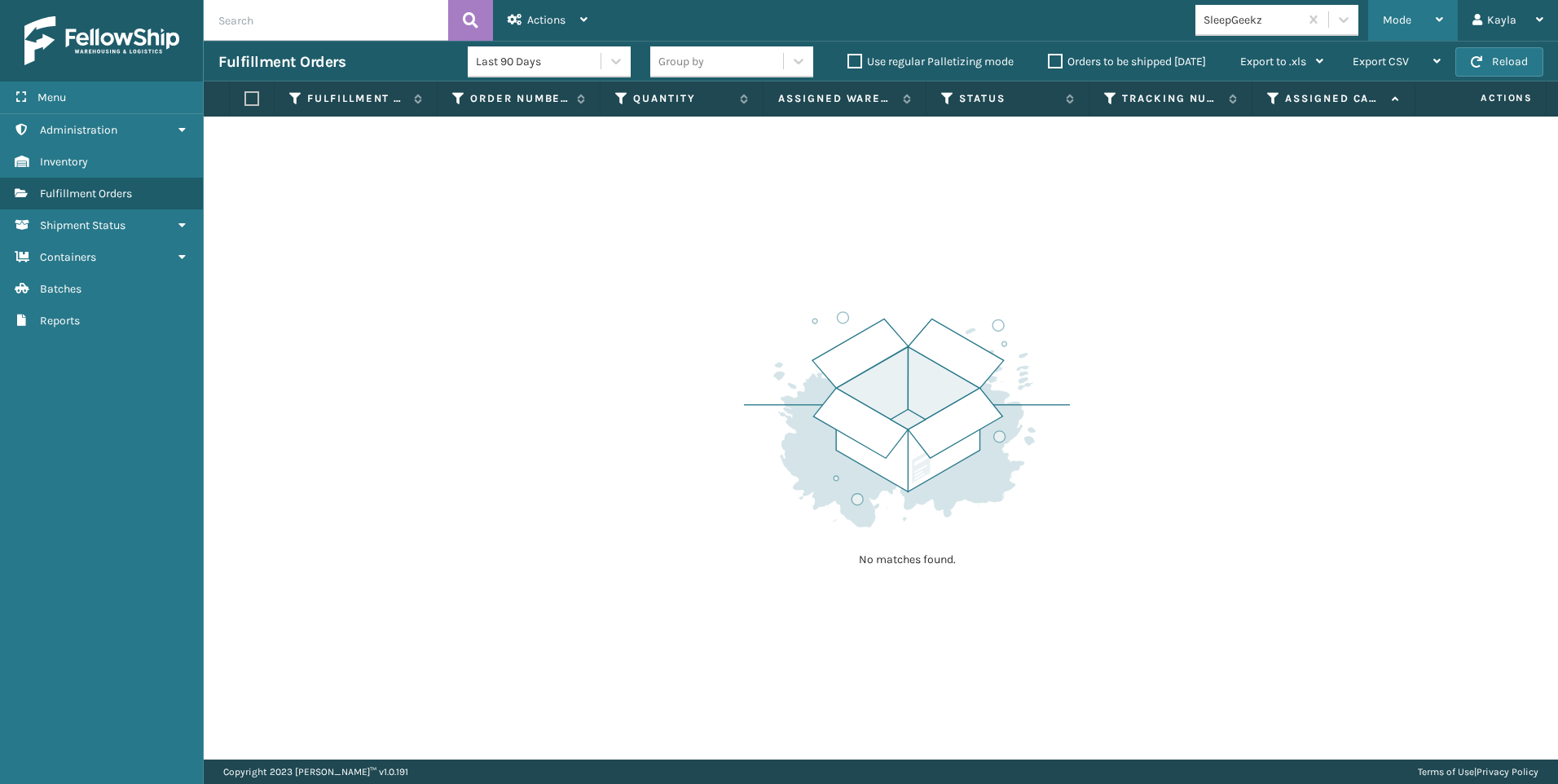
click at [1422, 17] on div "Mode" at bounding box center [1413, 20] width 61 height 40
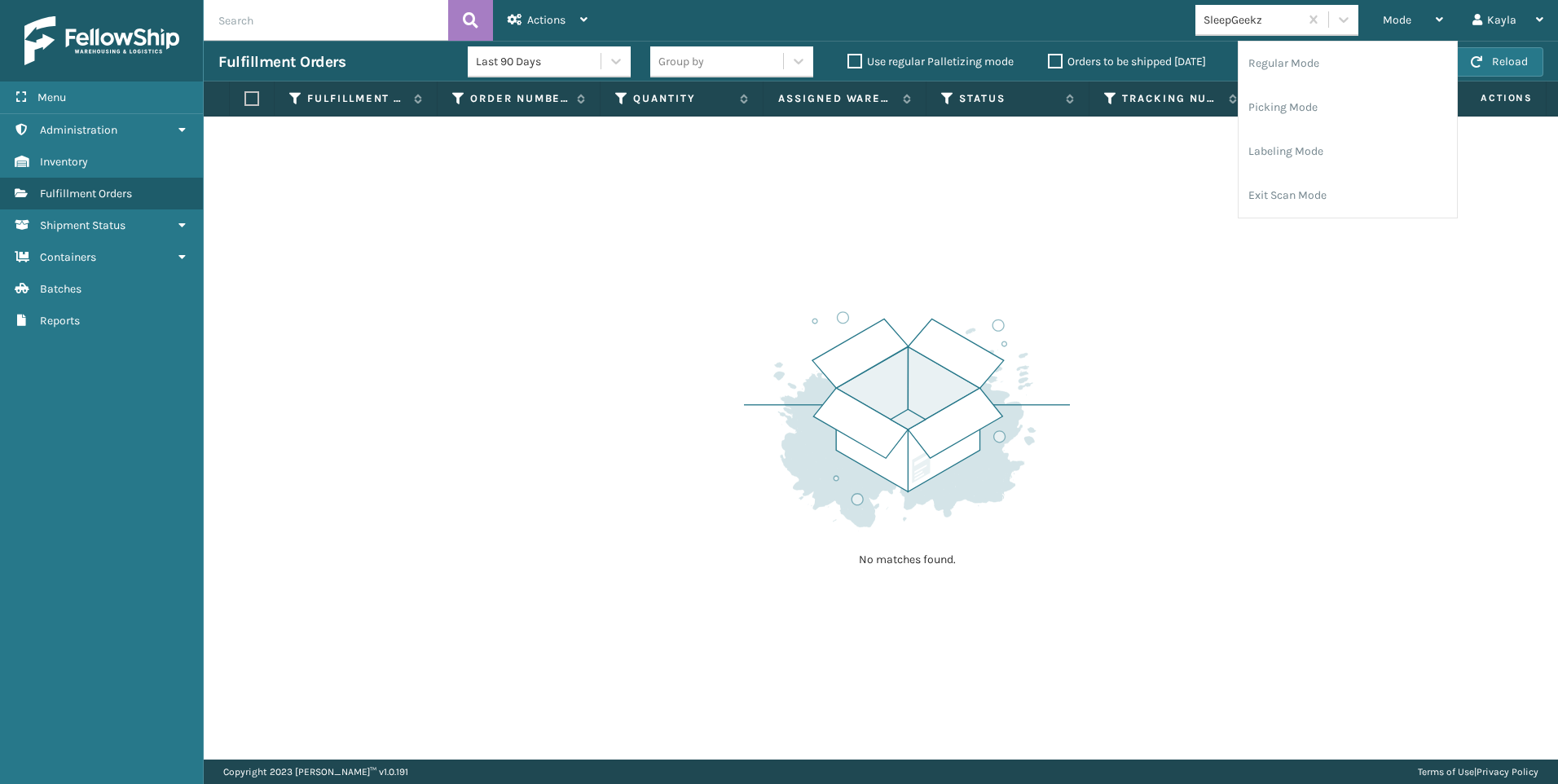
drag, startPoint x: 283, startPoint y: 258, endPoint x: 228, endPoint y: 113, distance: 155.1
click at [288, 261] on div "No matches found." at bounding box center [881, 437] width 1354 height 642
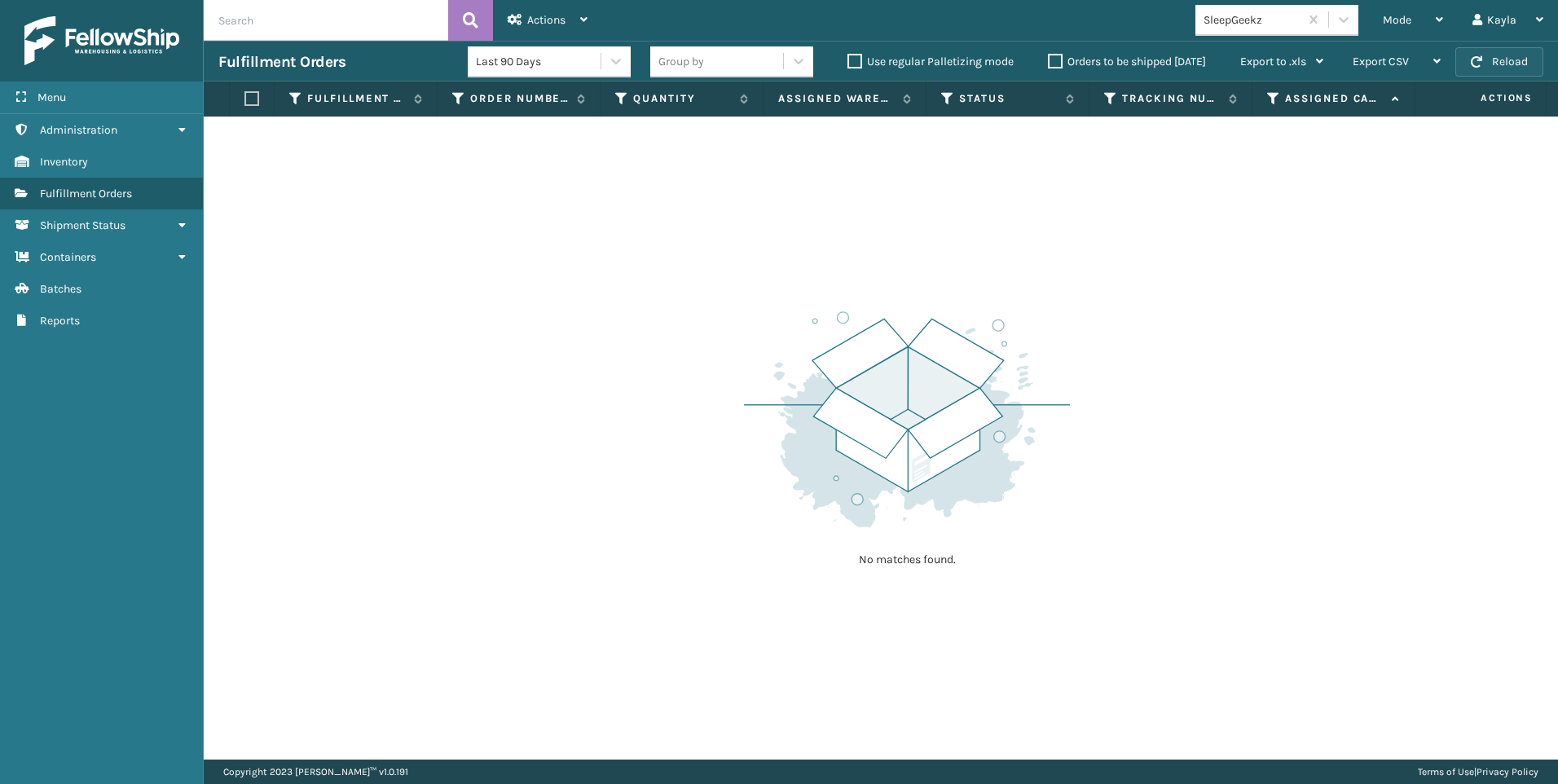
click at [1518, 62] on button "Reload" at bounding box center [1499, 62] width 88 height 29
drag, startPoint x: 1278, startPoint y: 26, endPoint x: 1285, endPoint y: 40, distance: 15.7
click at [1278, 25] on div "SleepGeekz" at bounding box center [1251, 19] width 97 height 17
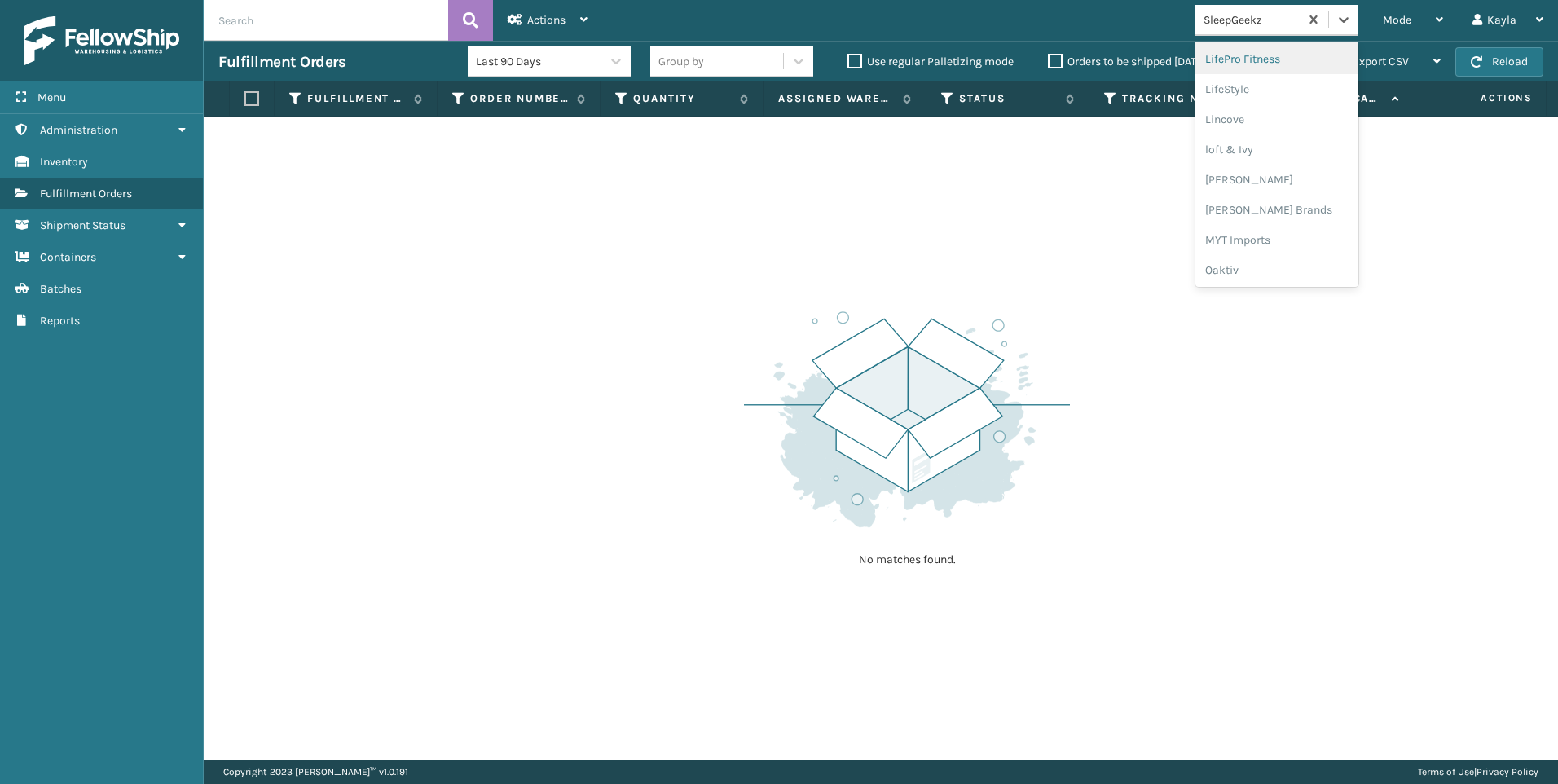
scroll to position [492, 0]
click at [1240, 144] on div "Koolmore" at bounding box center [1277, 142] width 163 height 30
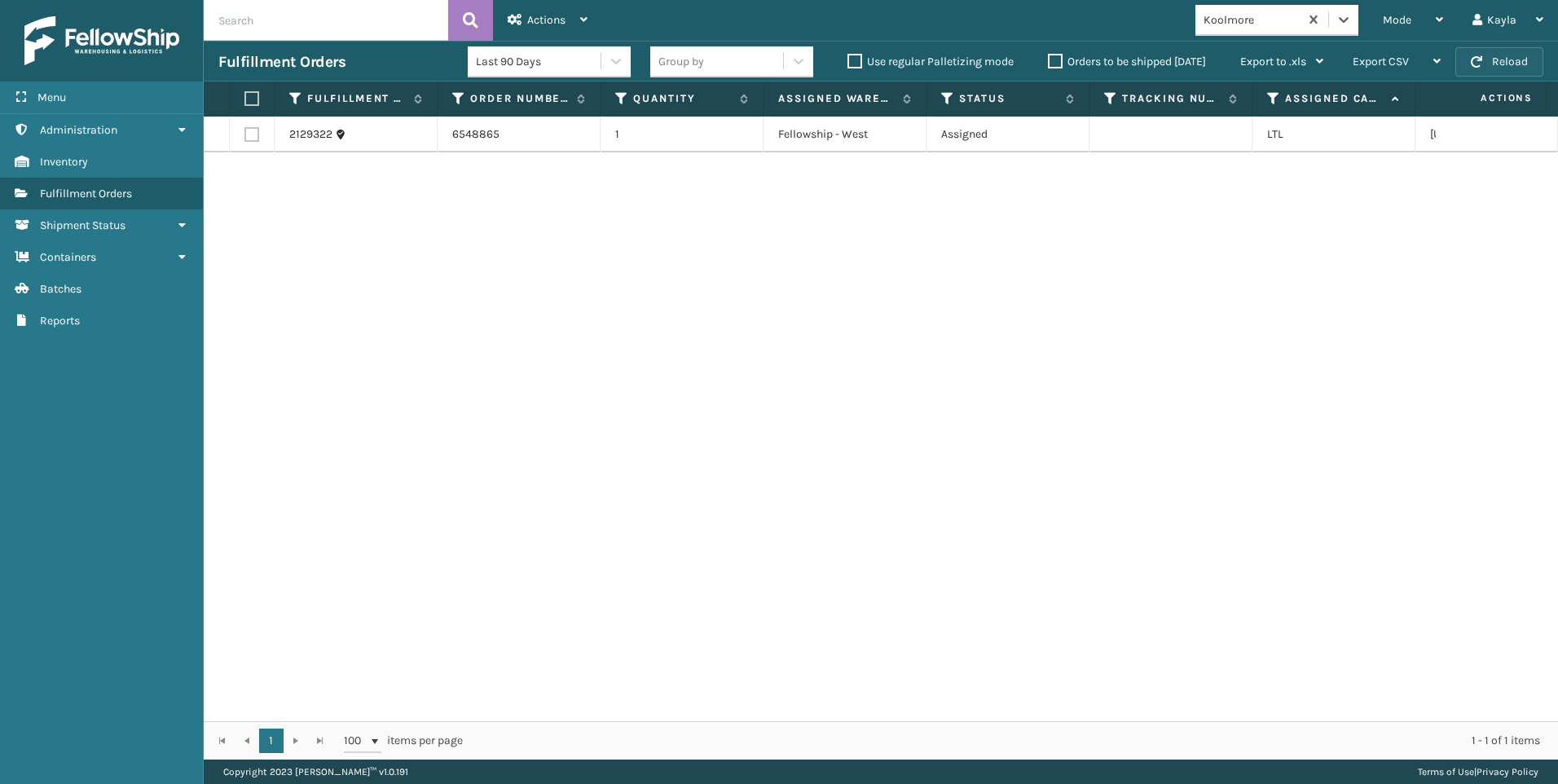
click at [1530, 62] on button "Reload" at bounding box center [1499, 62] width 88 height 29
click at [1526, 21] on div "Kayla" at bounding box center [1507, 20] width 71 height 40
click at [1502, 64] on button "Reload" at bounding box center [1499, 62] width 88 height 29
click at [1406, 18] on span "Mode" at bounding box center [1396, 19] width 28 height 14
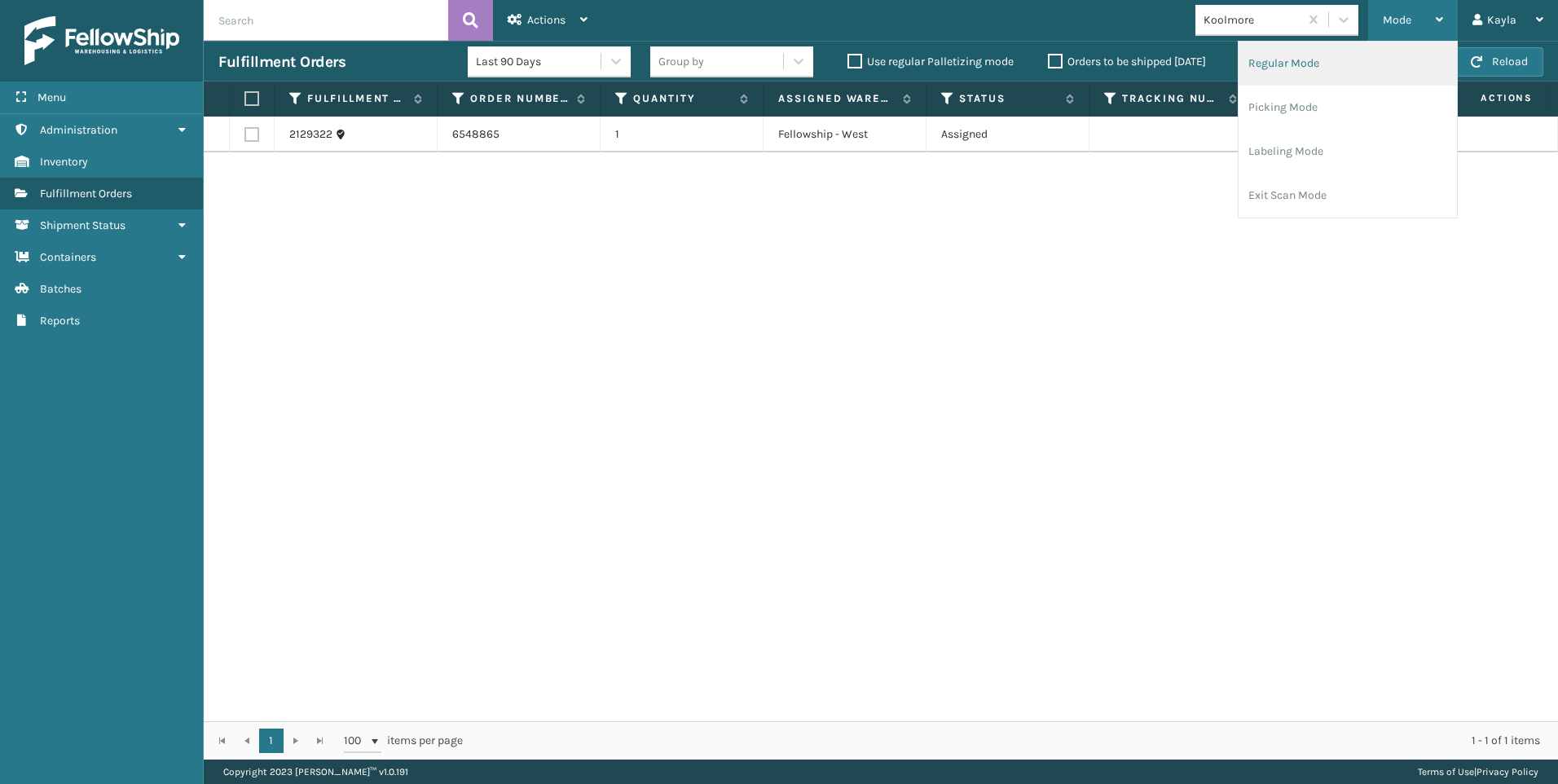
click at [1362, 54] on li "Regular Mode" at bounding box center [1348, 63] width 219 height 44
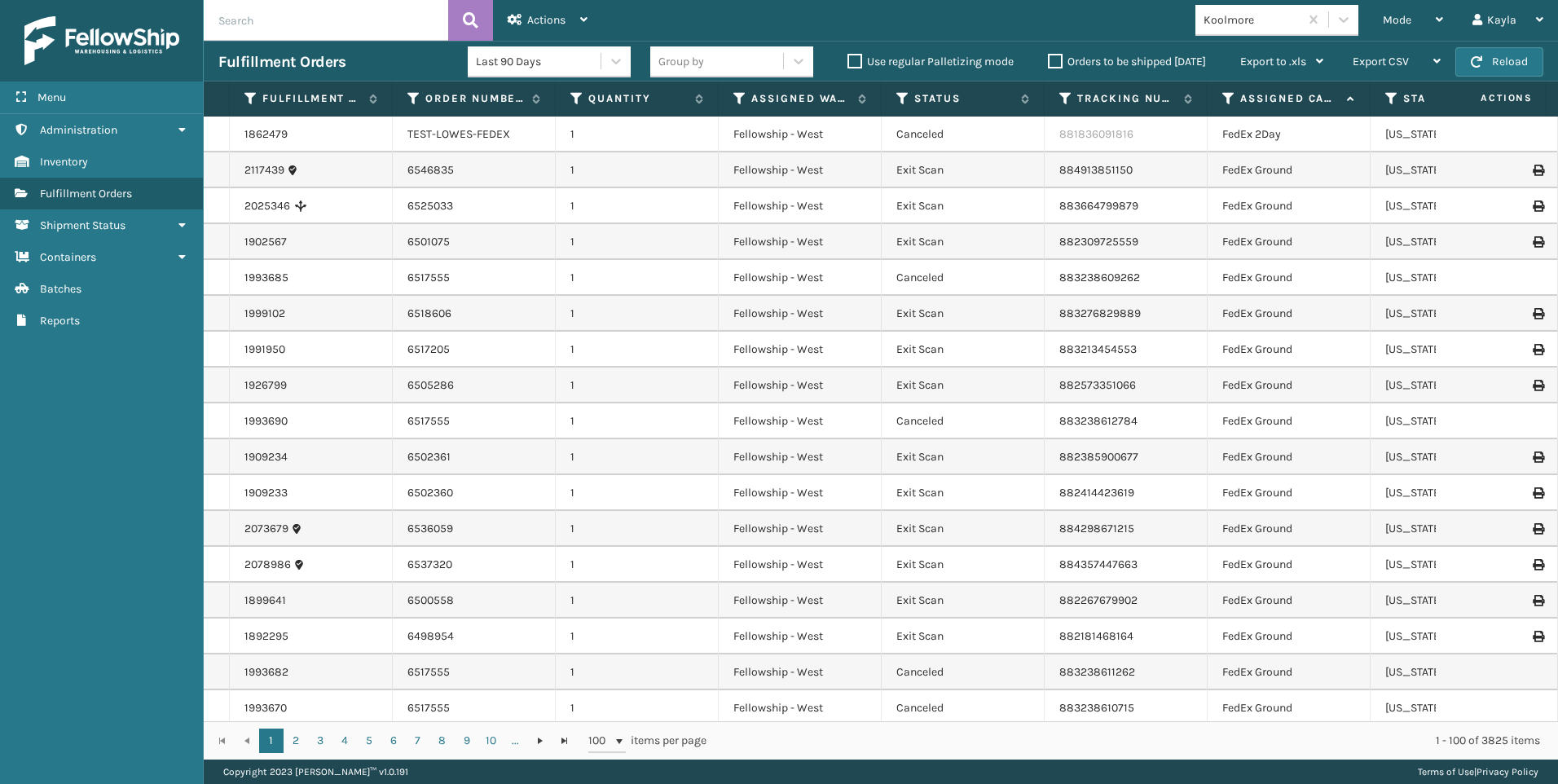
click at [315, 32] on input "text" at bounding box center [326, 20] width 245 height 40
paste input "6545174"
type input "6545174"
click at [485, 25] on button at bounding box center [471, 20] width 45 height 40
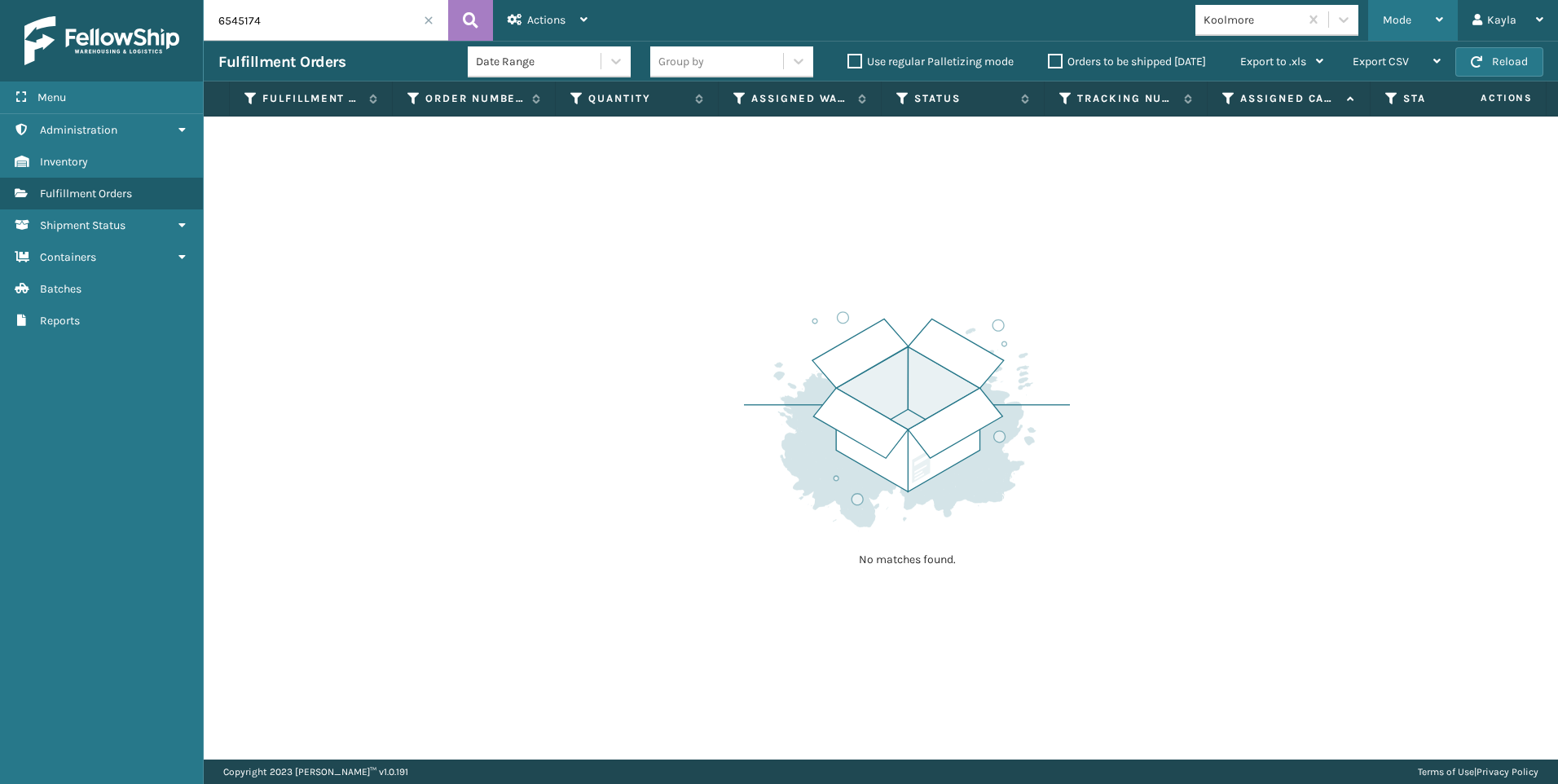
click at [1395, 24] on span "Mode" at bounding box center [1396, 19] width 28 height 14
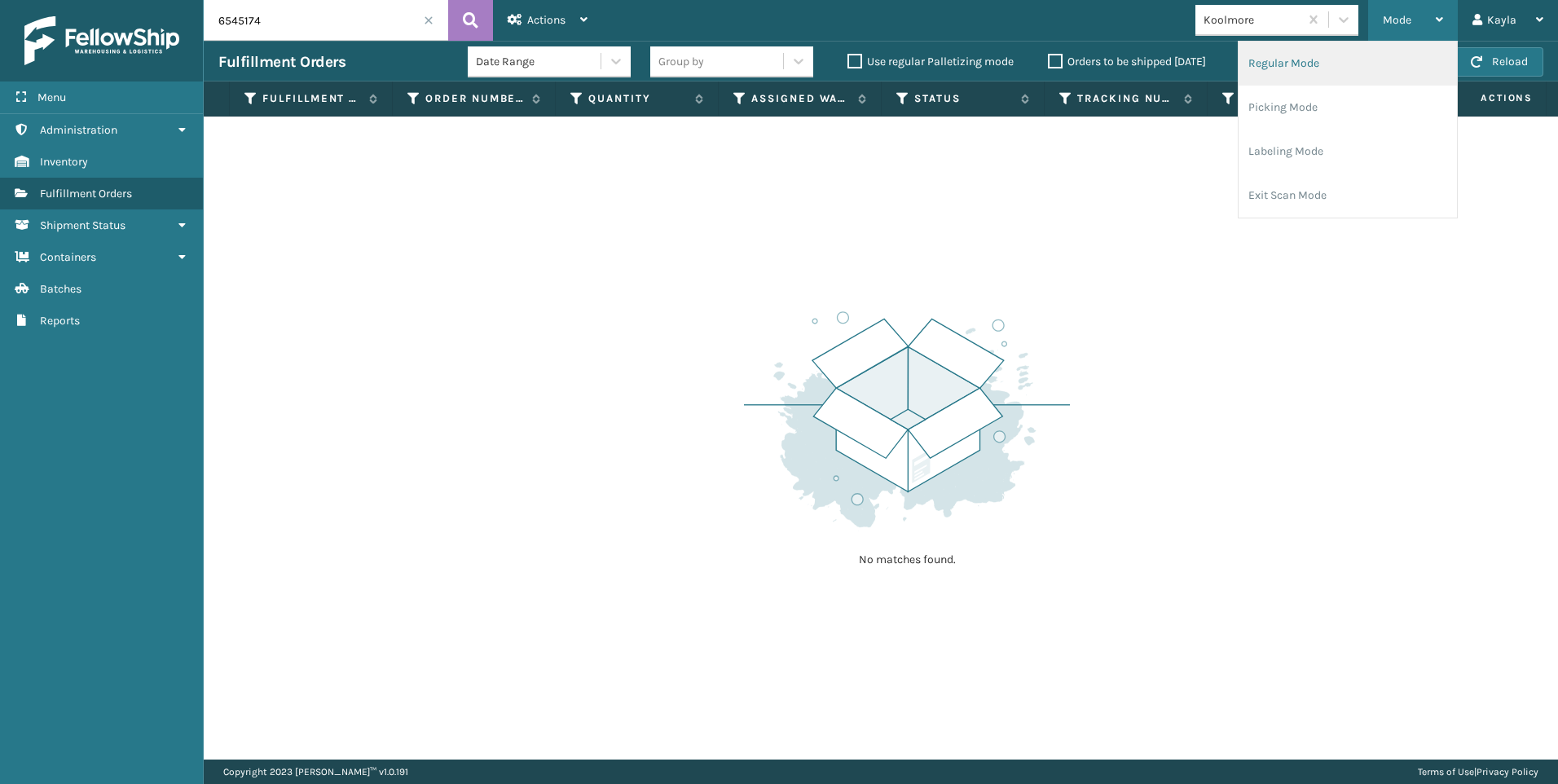
click at [1360, 64] on li "Regular Mode" at bounding box center [1348, 63] width 219 height 44
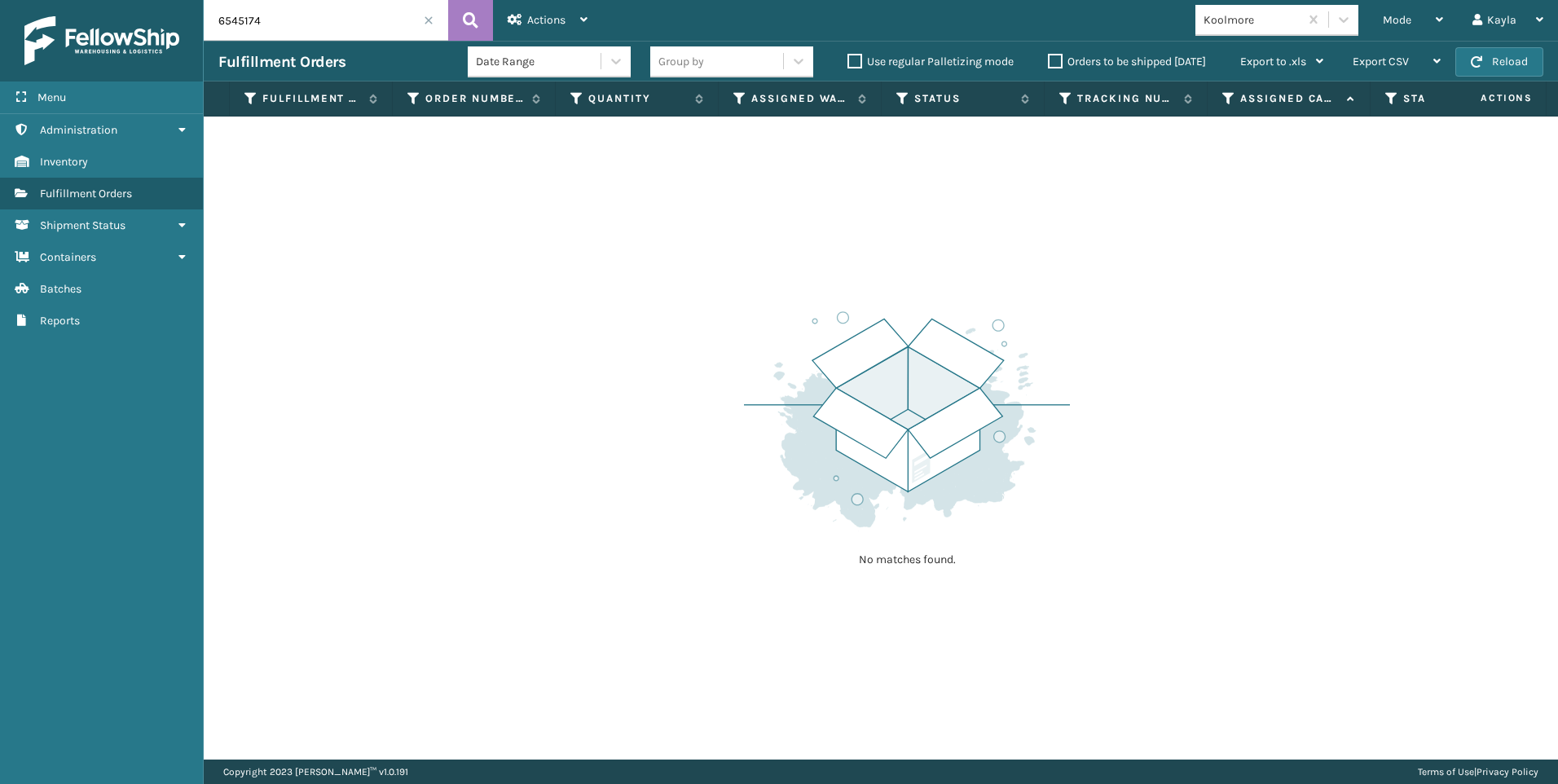
click at [331, 31] on input "6545174" at bounding box center [326, 20] width 245 height 40
click at [422, 17] on input "6545174" at bounding box center [326, 20] width 245 height 40
click at [425, 17] on span at bounding box center [428, 20] width 10 height 10
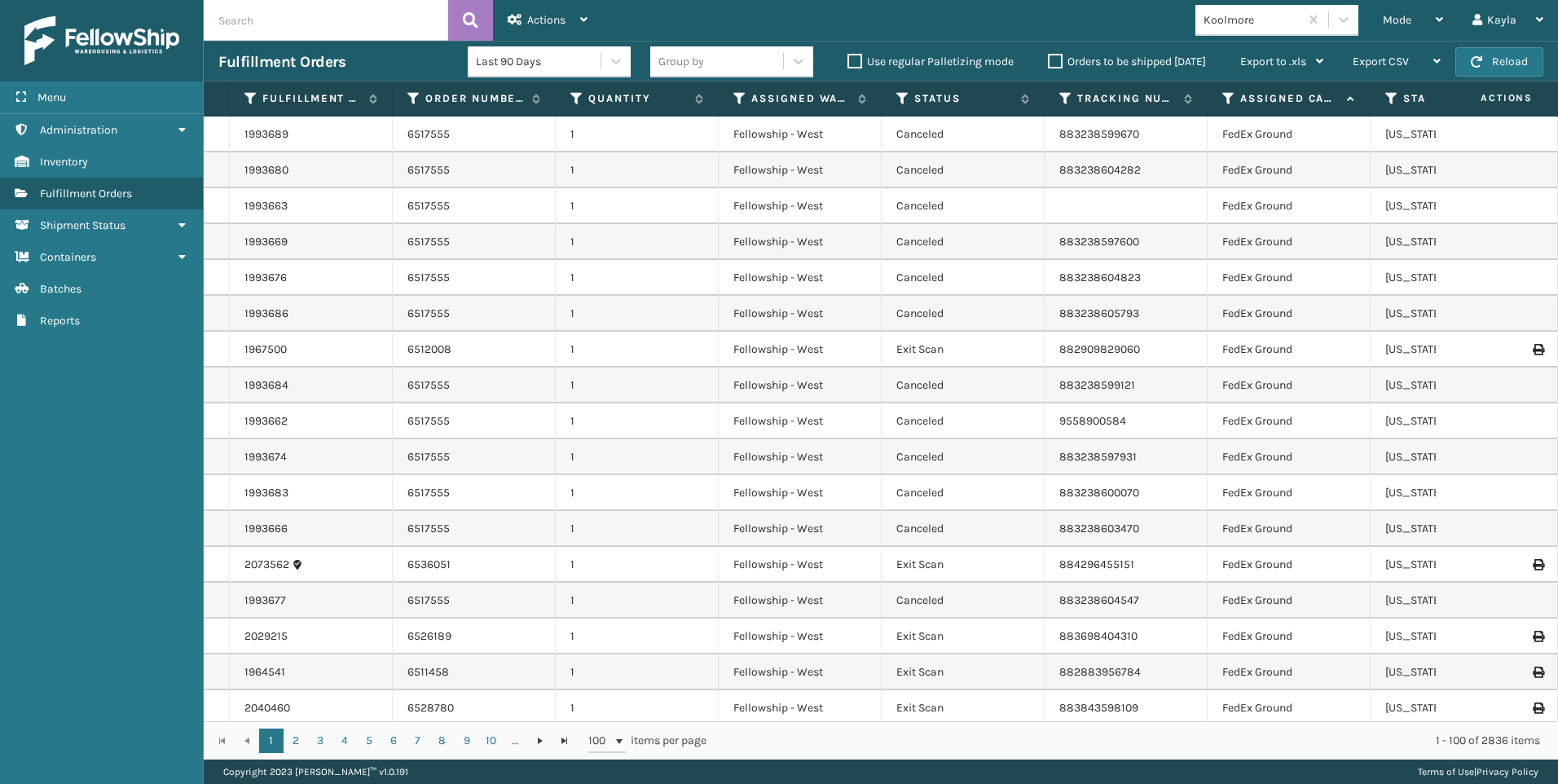
click at [1415, 21] on div "Mode" at bounding box center [1413, 20] width 61 height 40
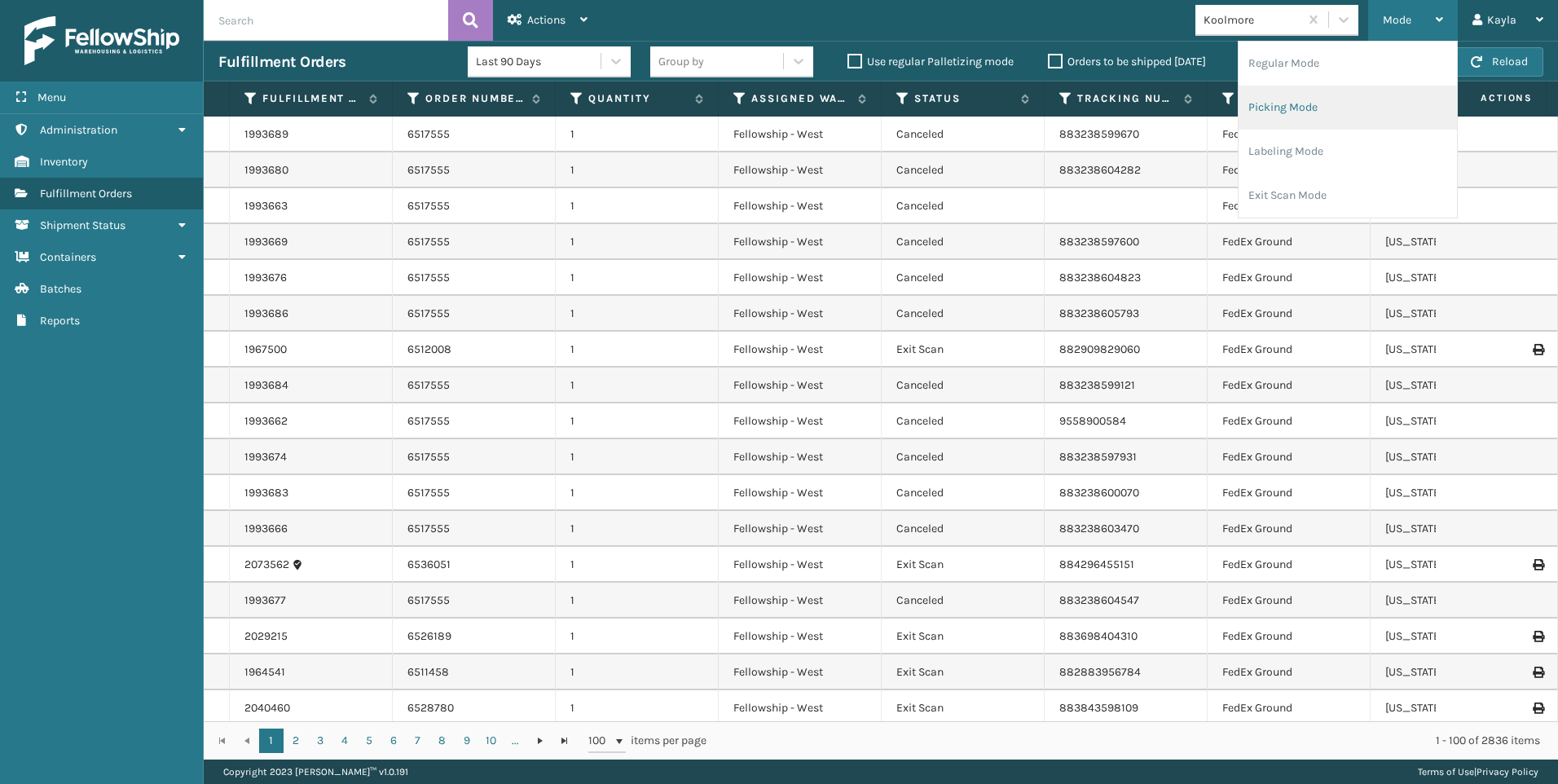
click at [1356, 104] on li "Picking Mode" at bounding box center [1348, 108] width 219 height 44
